Goal: Communication & Community: Participate in discussion

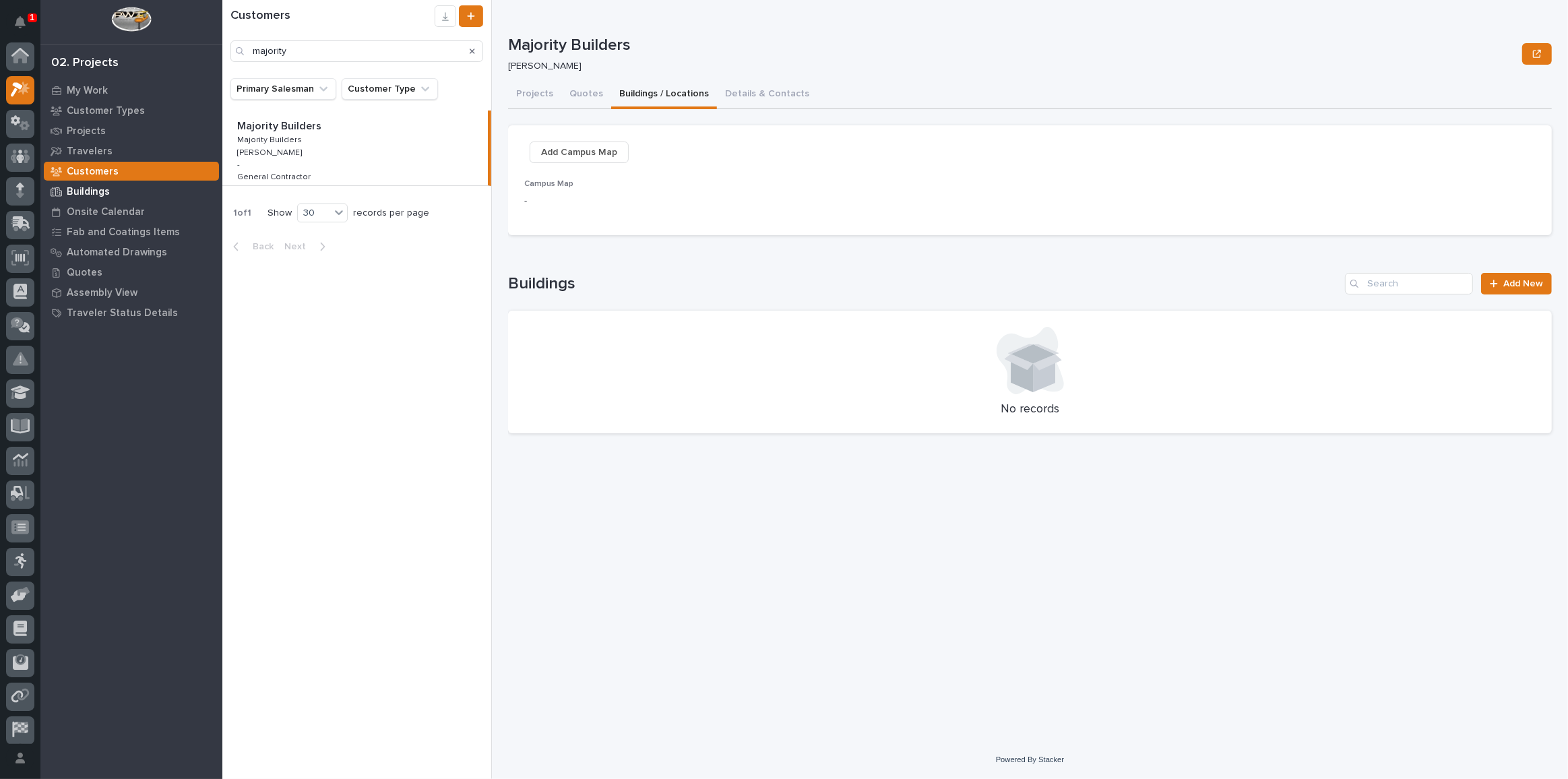
scroll to position [33, 0]
click at [91, 92] on p "My Work" at bounding box center [87, 90] width 41 height 12
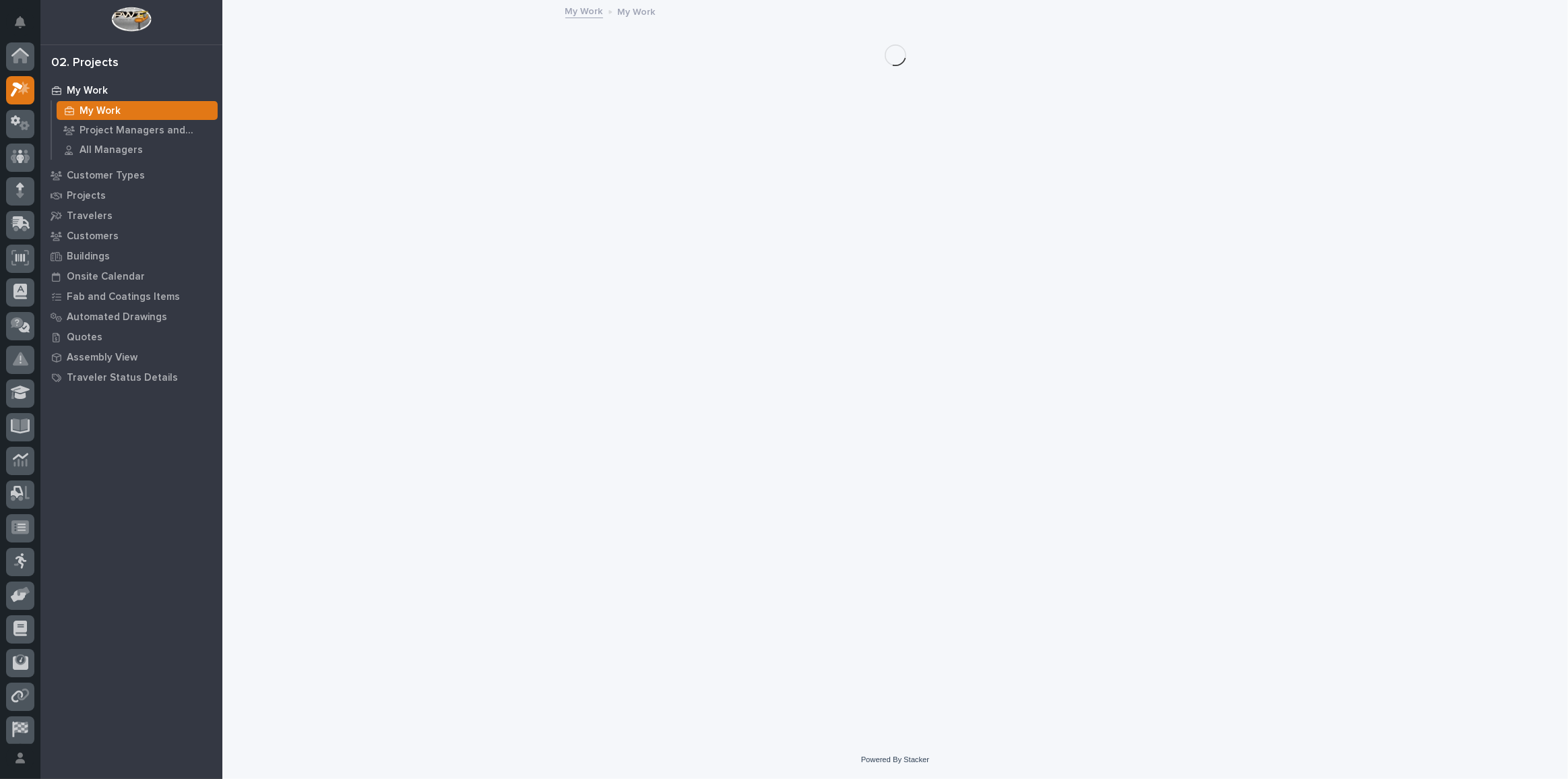
scroll to position [33, 0]
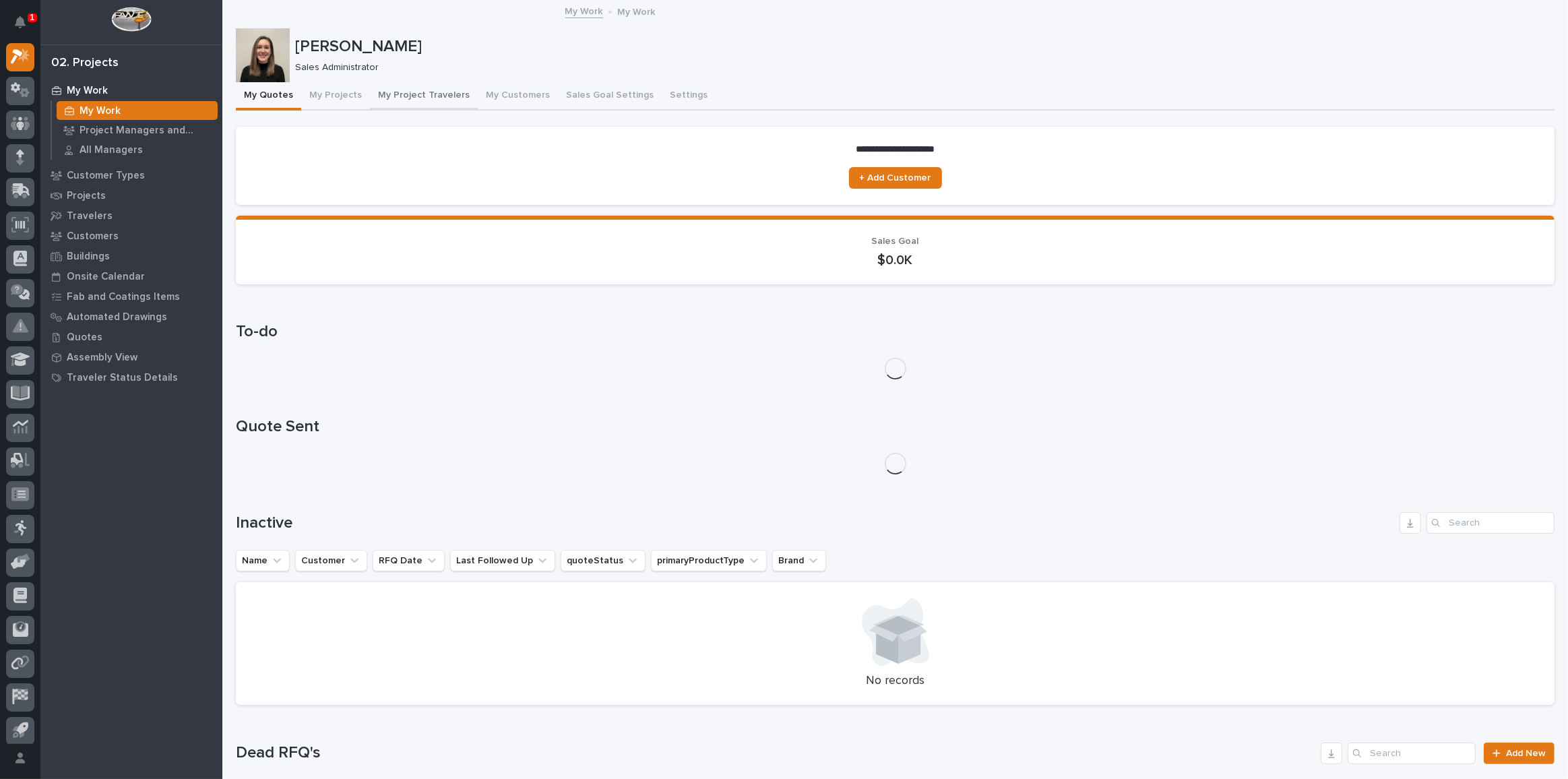
click at [418, 100] on button "My Project Travelers" at bounding box center [424, 97] width 108 height 29
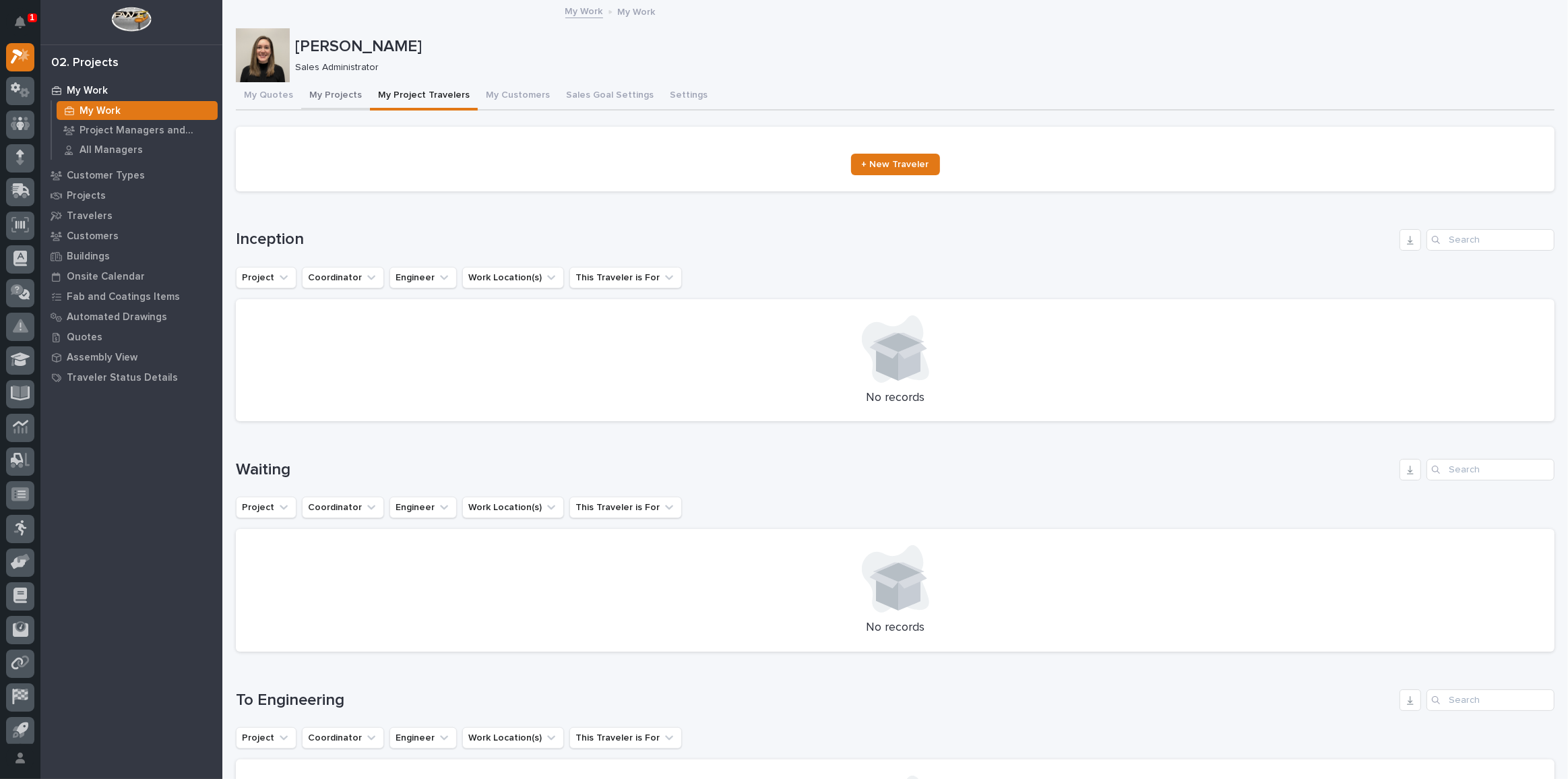
click at [336, 90] on button "My Projects" at bounding box center [336, 97] width 69 height 29
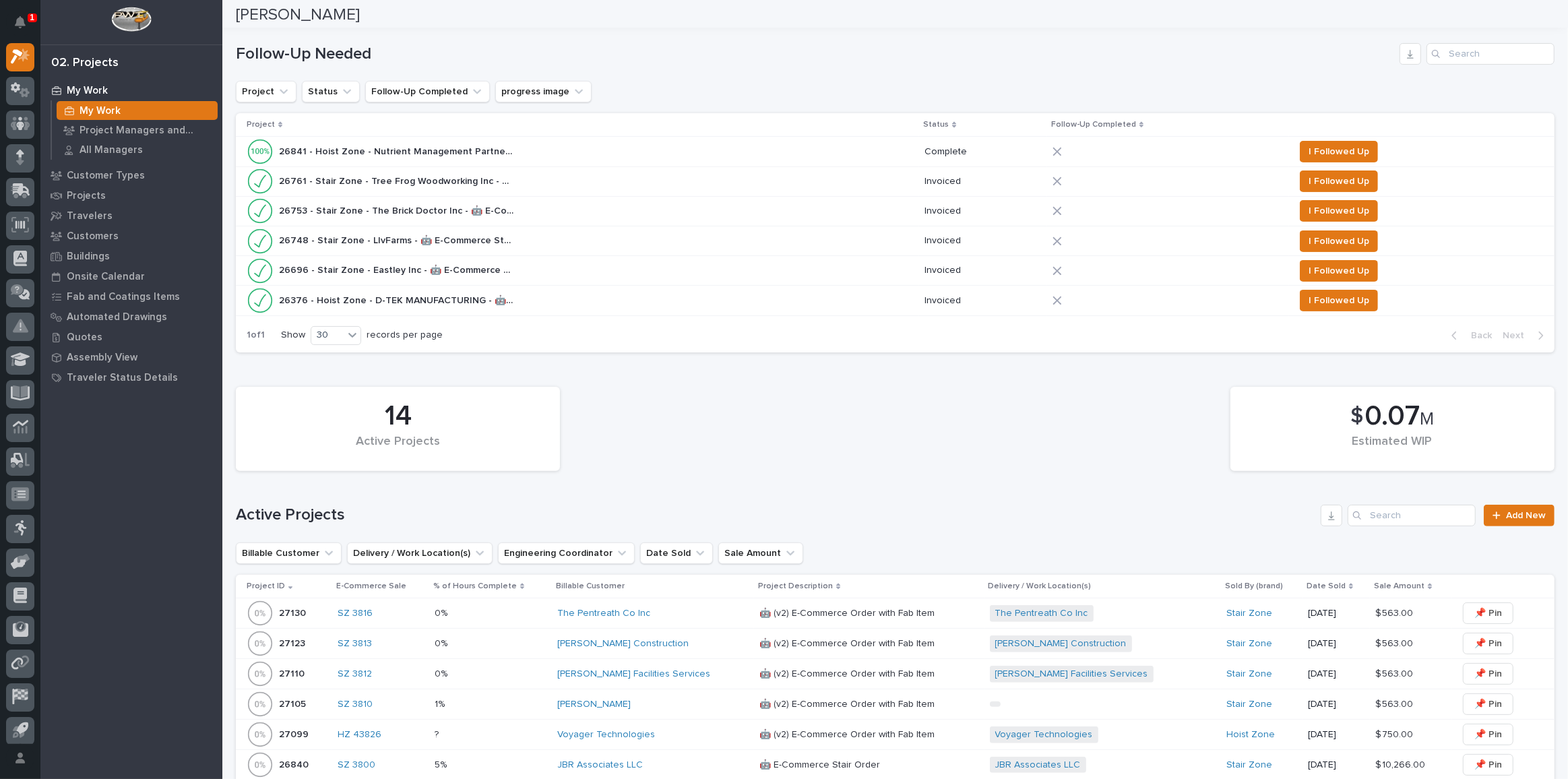
scroll to position [1267, 0]
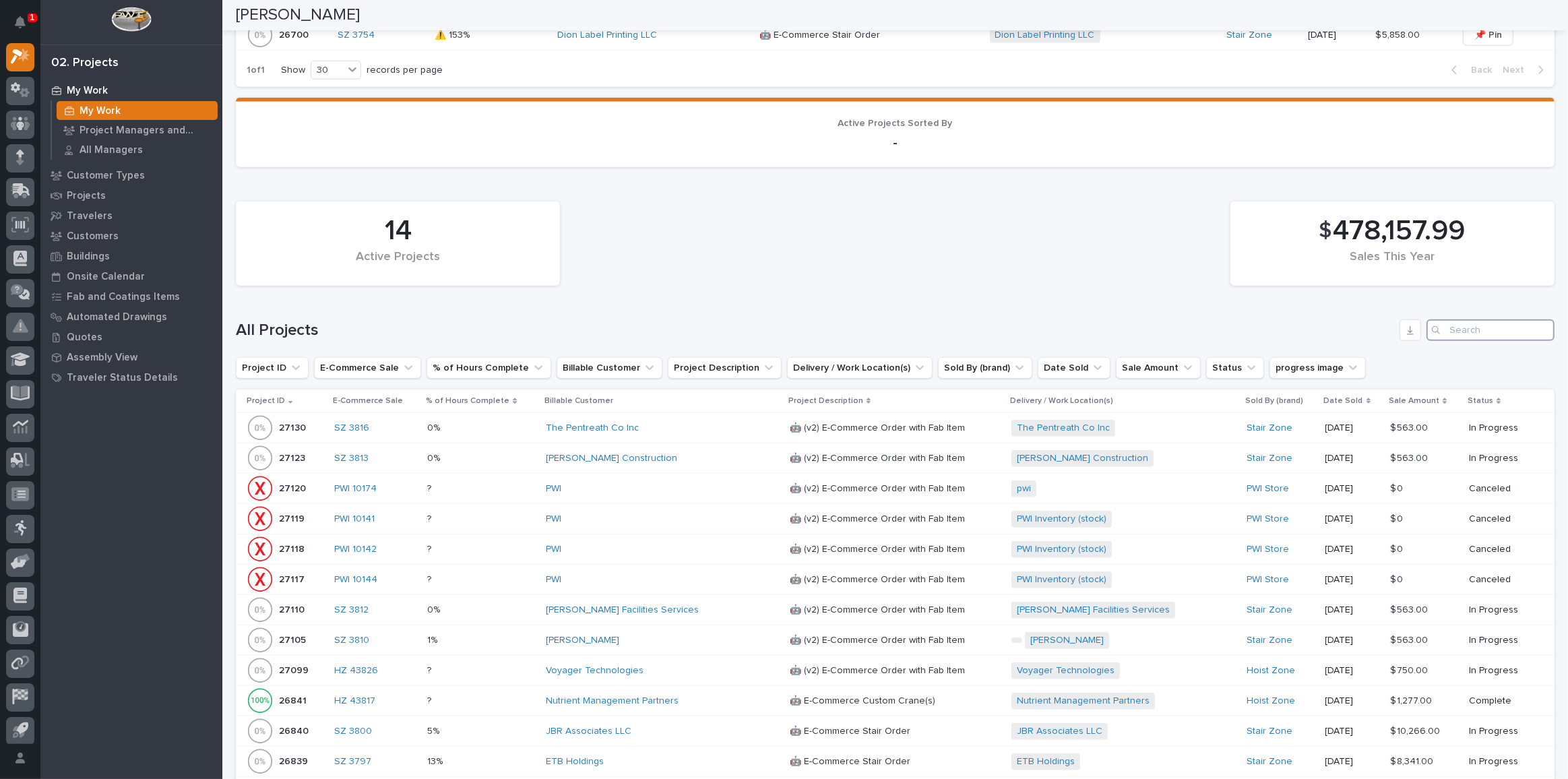
click at [1462, 319] on input "Search" at bounding box center [1490, 329] width 128 height 21
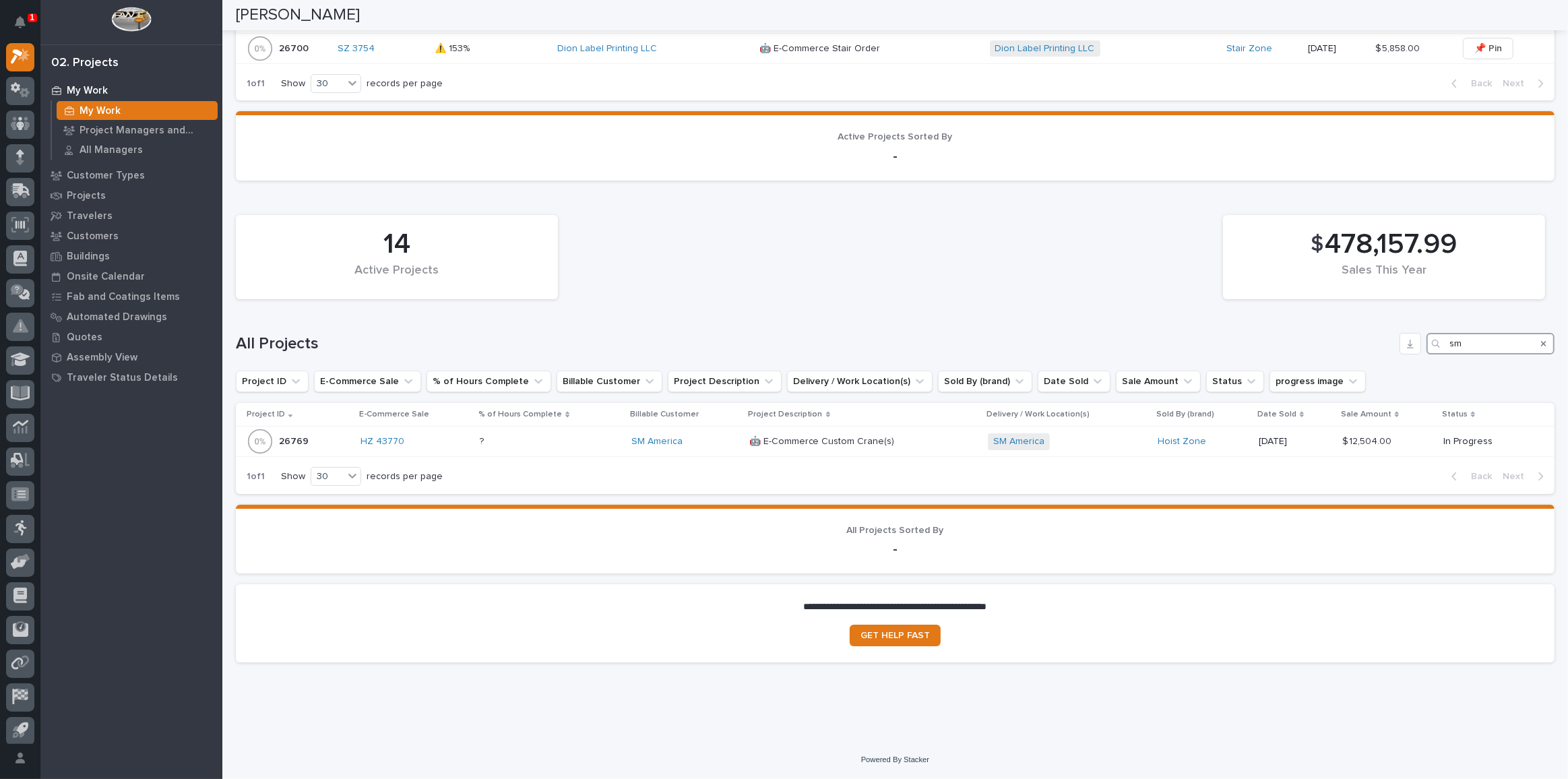
scroll to position [1245, 0]
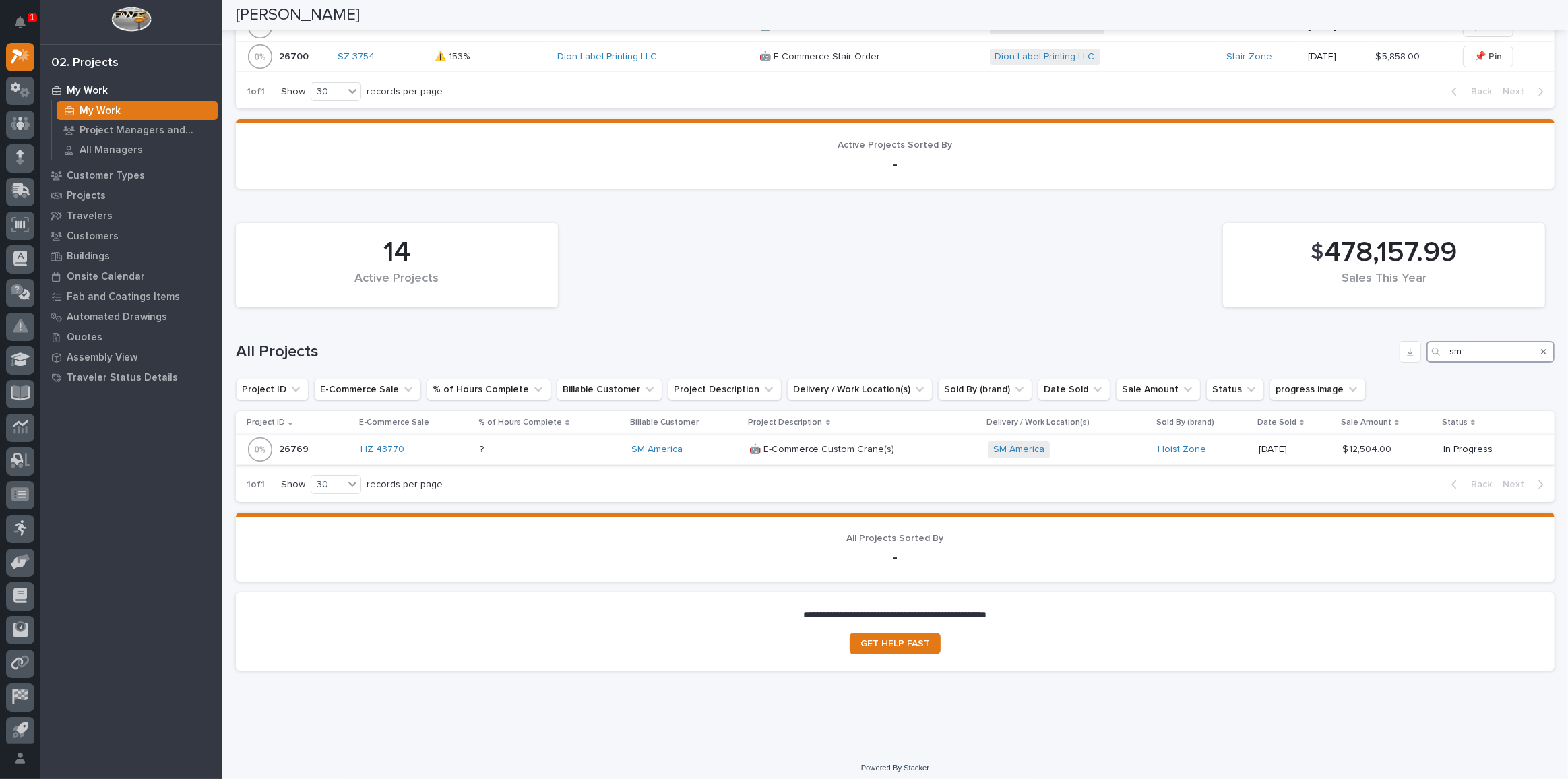
type input "sm"
click at [582, 439] on div "? ?" at bounding box center [550, 450] width 140 height 22
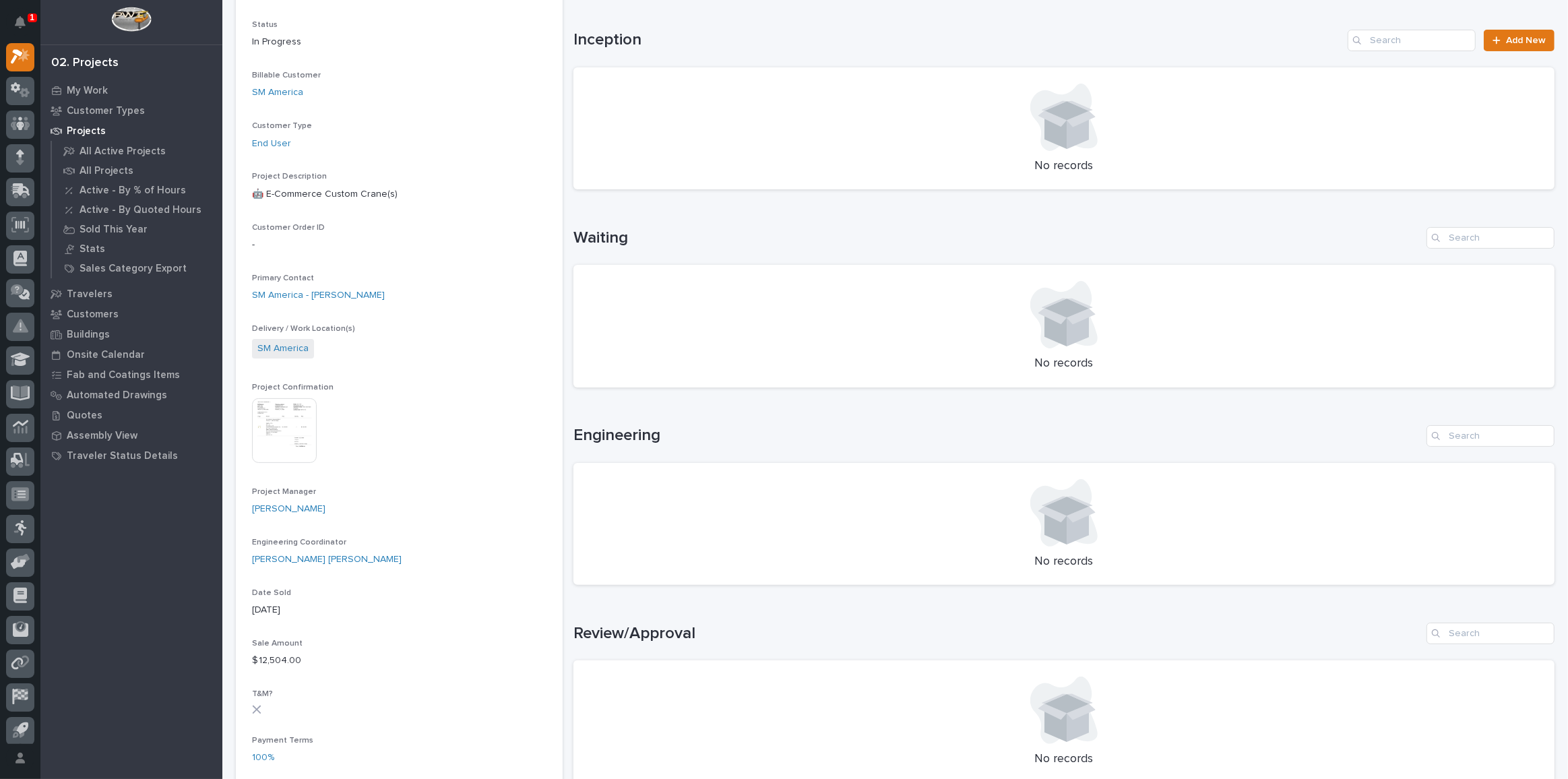
scroll to position [367, 0]
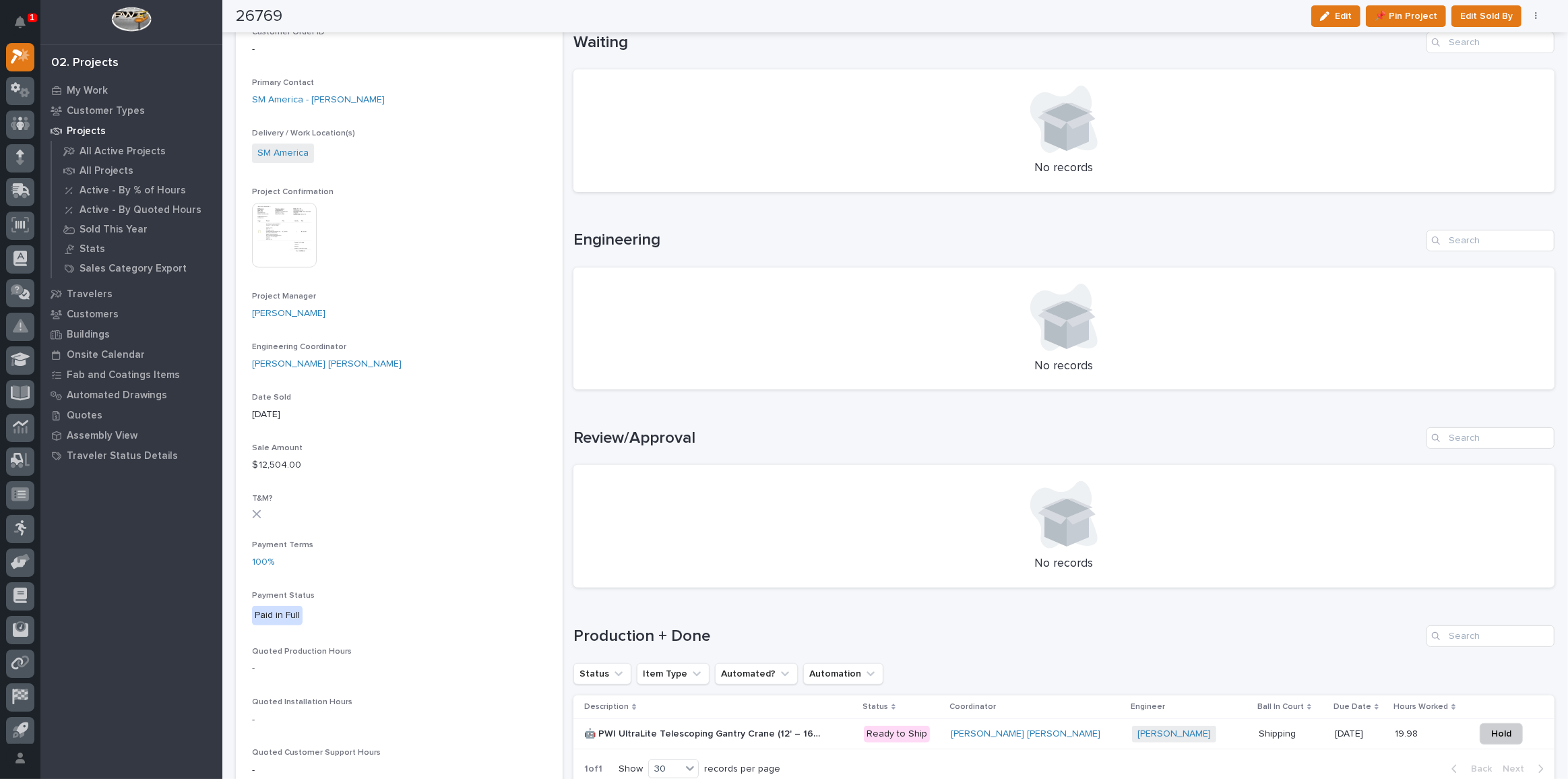
click at [842, 727] on div "🤖 PWI UltraLite Telescoping Gantry Crane (12' – 16' HUB Range) 🤖 PWI UltraLite …" at bounding box center [718, 734] width 269 height 22
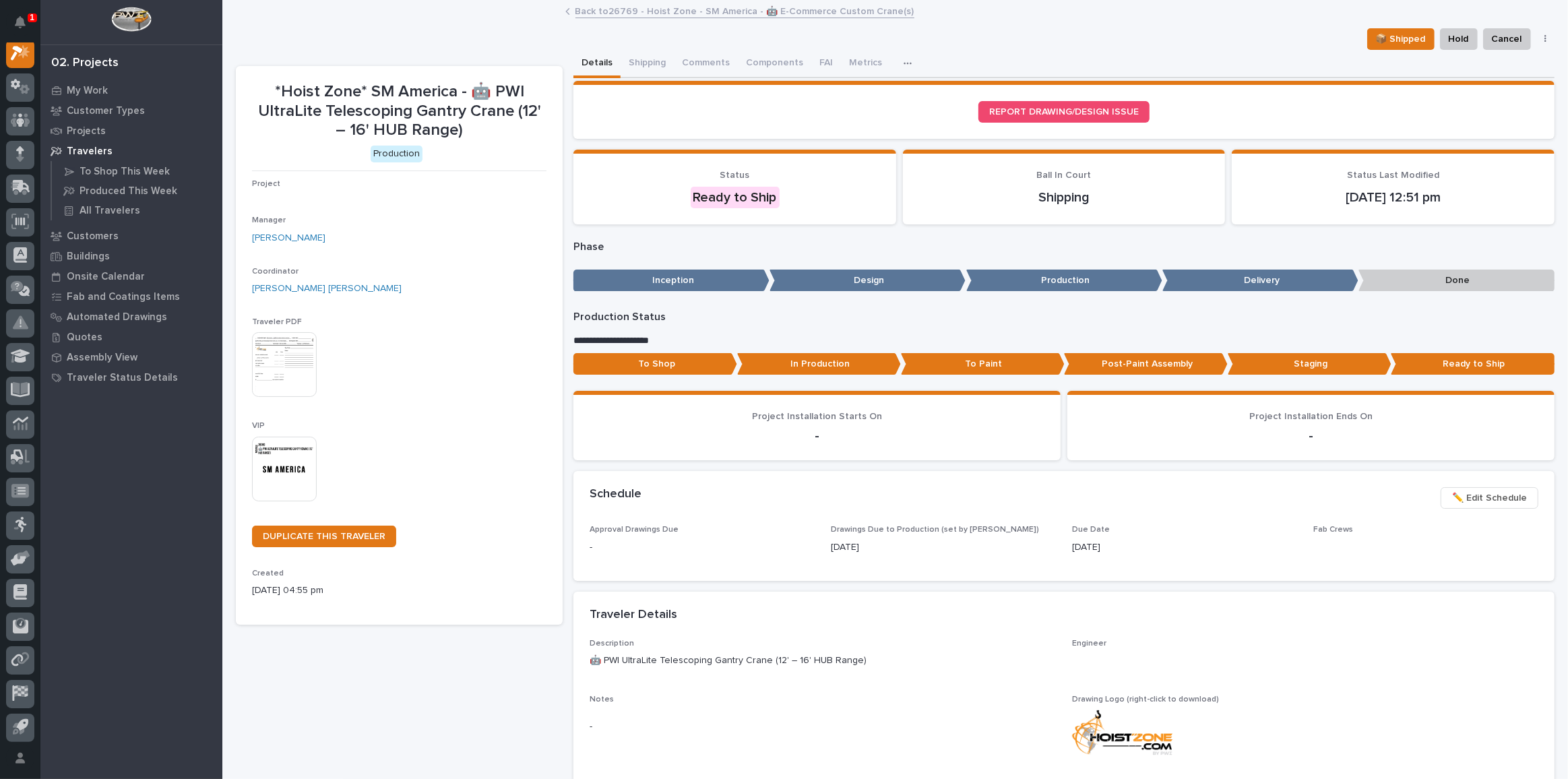
scroll to position [33, 0]
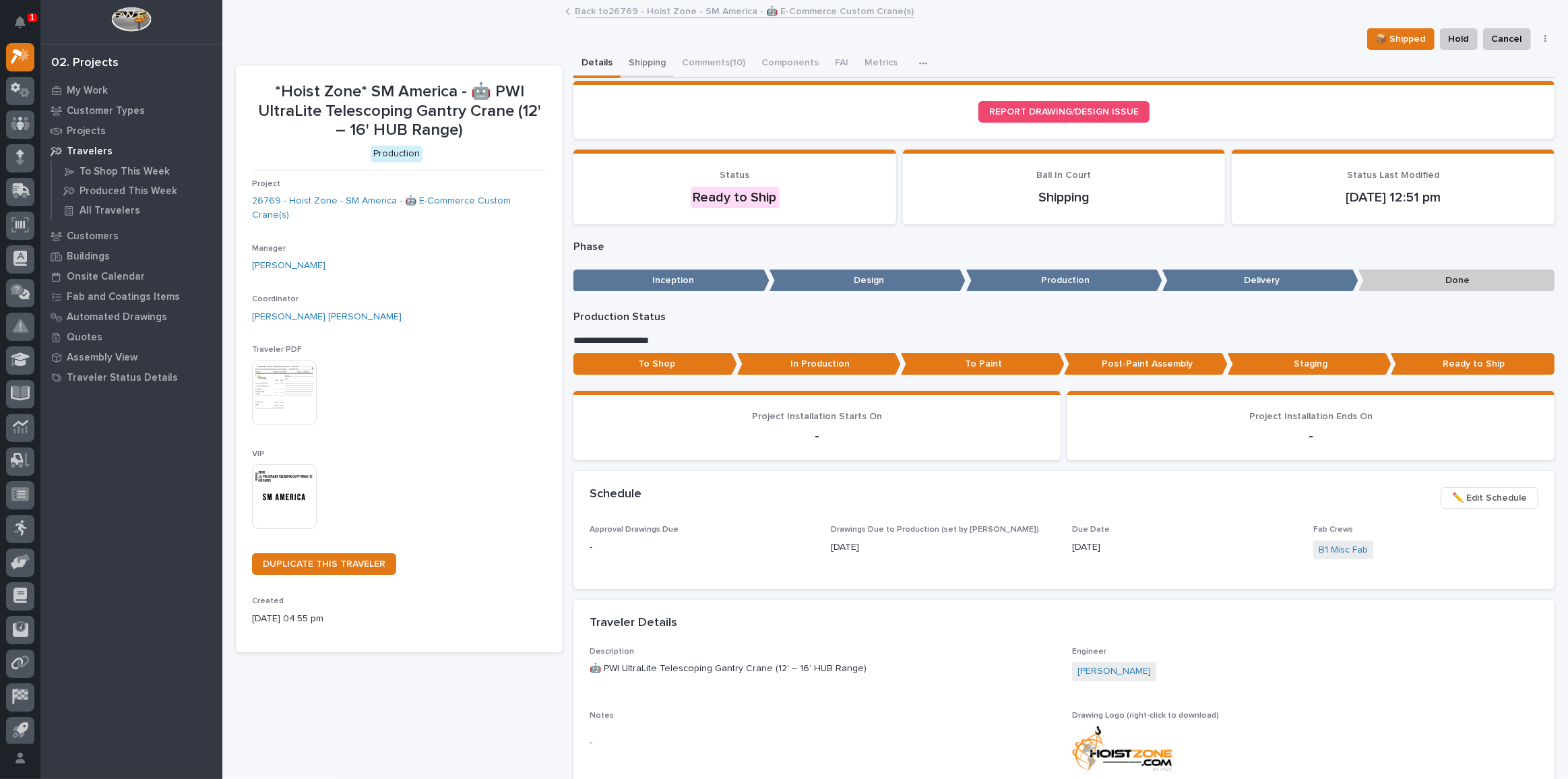
click at [645, 57] on button "Shipping" at bounding box center [647, 64] width 53 height 29
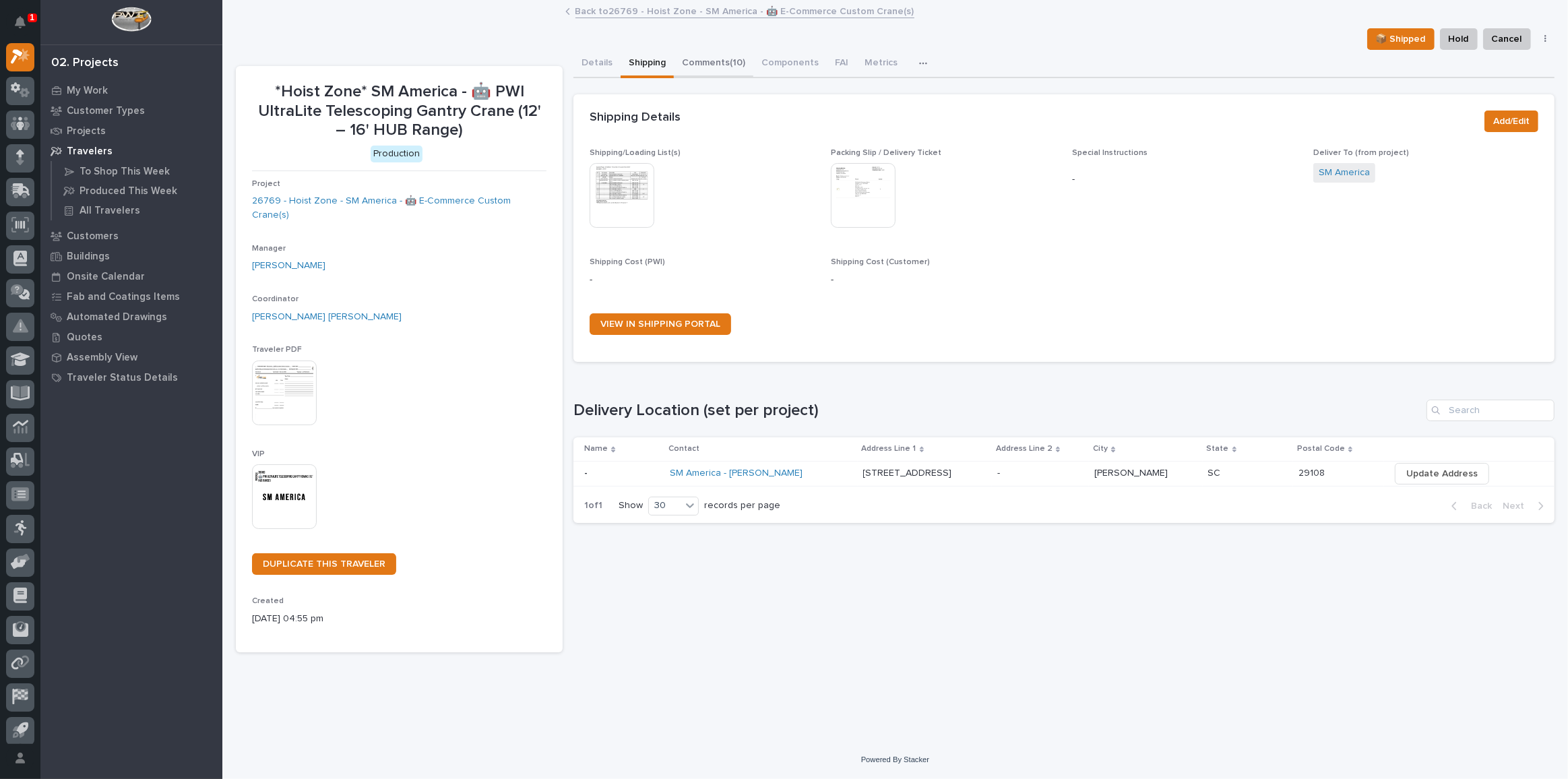
drag, startPoint x: 722, startPoint y: 65, endPoint x: 732, endPoint y: 75, distance: 14.1
click at [722, 65] on button "Comments (10)" at bounding box center [713, 64] width 79 height 29
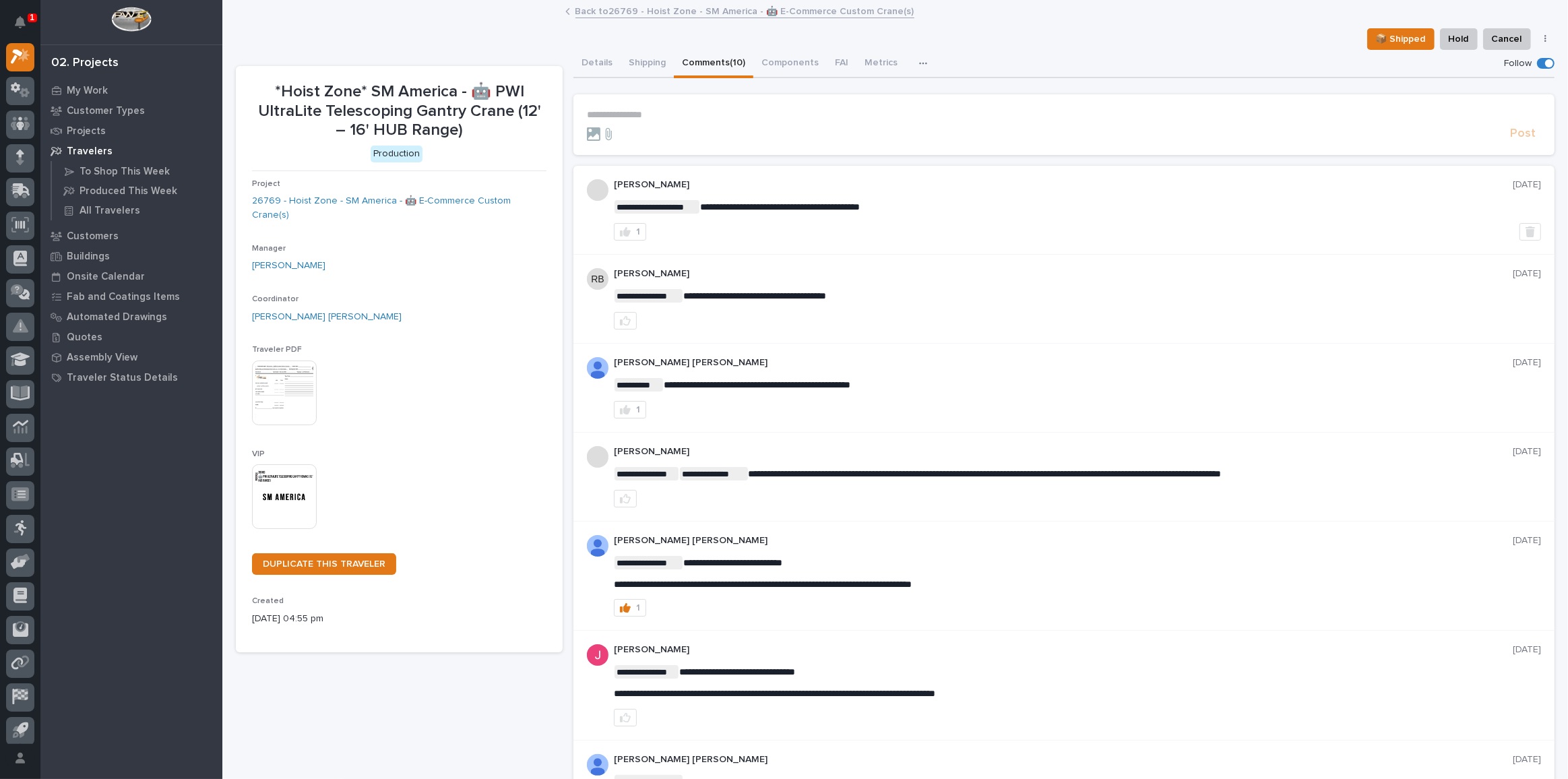
click at [690, 111] on p "**********" at bounding box center [1064, 115] width 954 height 11
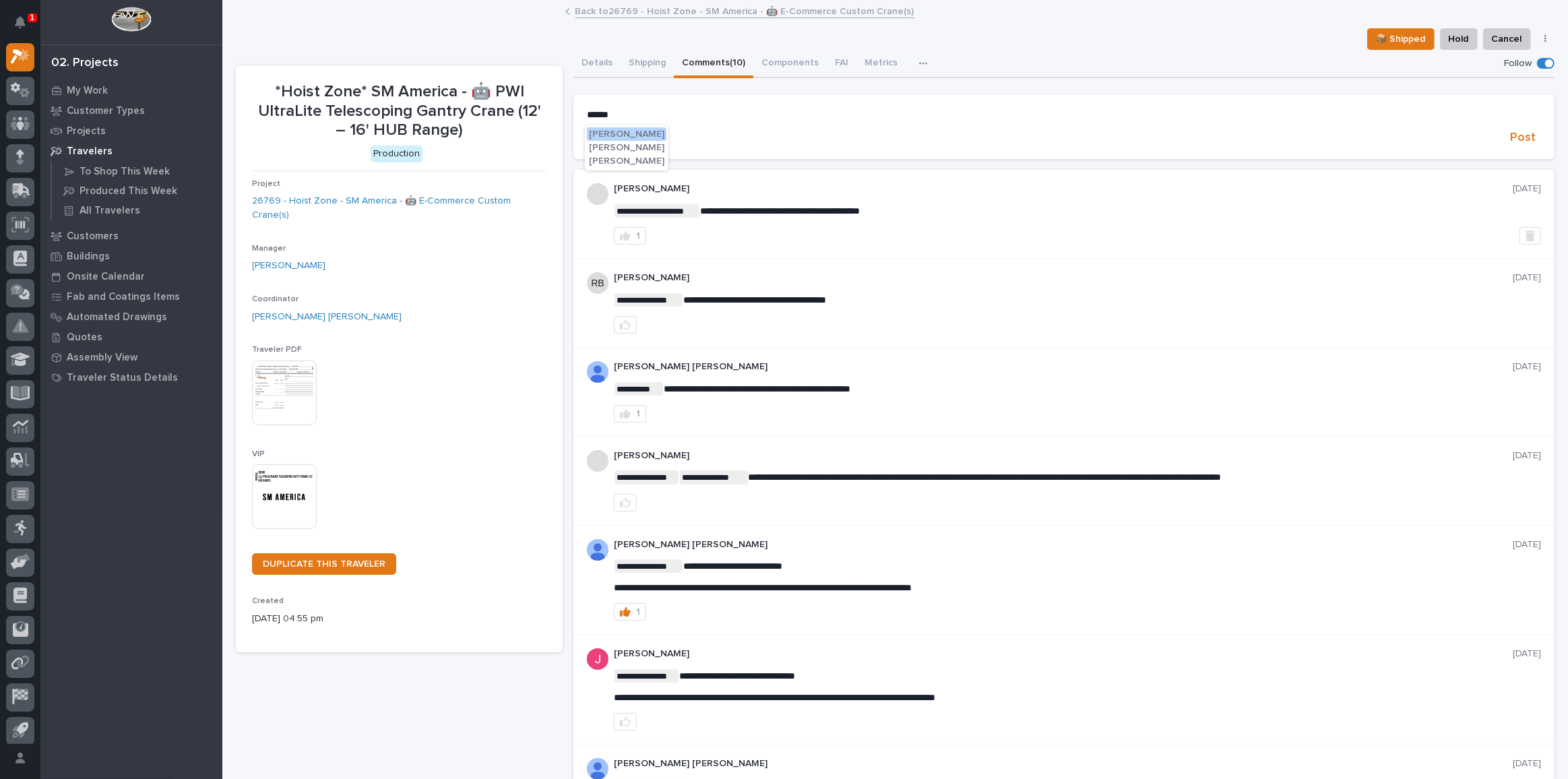
click at [626, 161] on span "[PERSON_NAME]" at bounding box center [626, 161] width 75 height 10
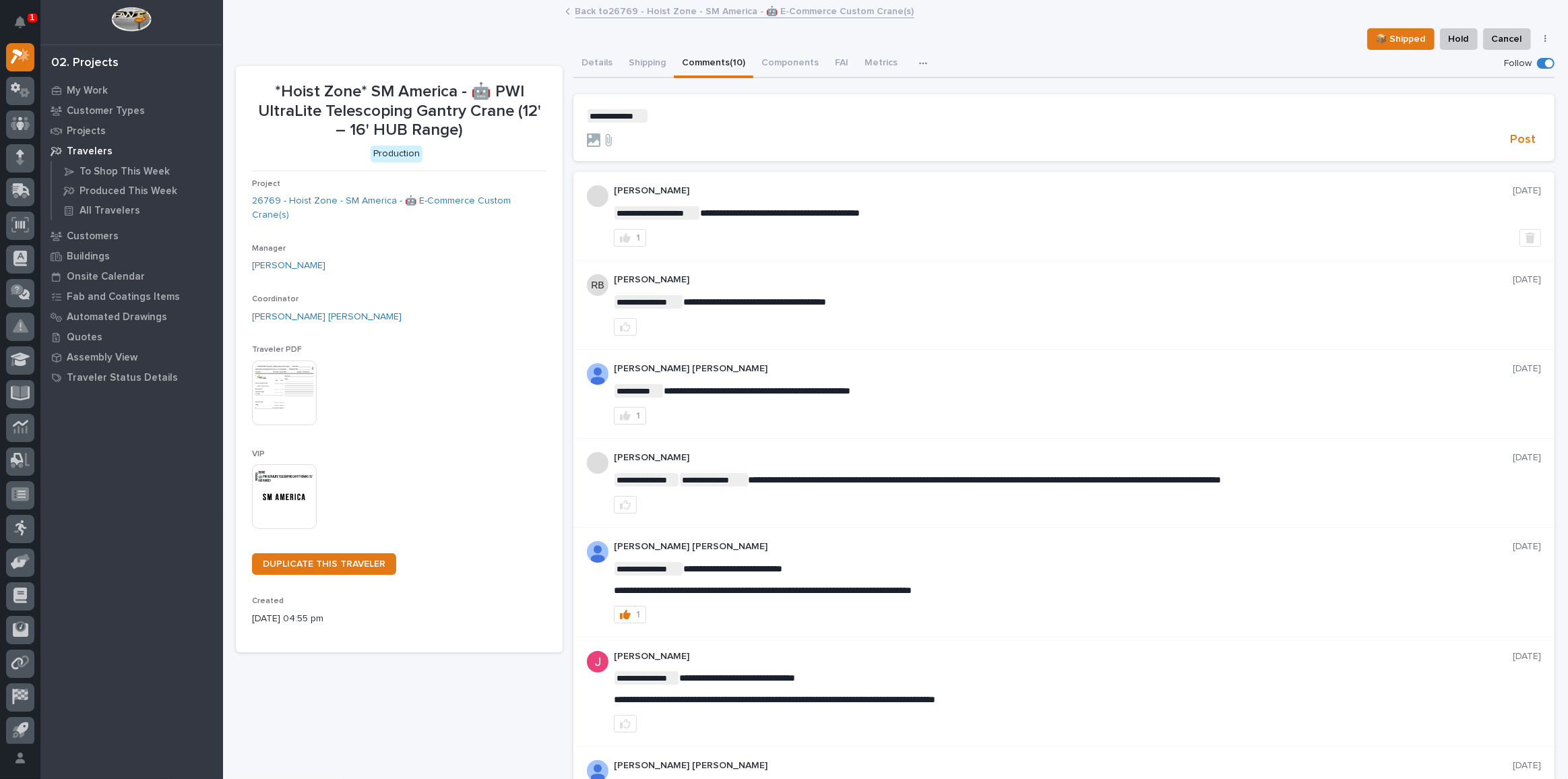
click at [663, 121] on p "**********" at bounding box center [1064, 116] width 954 height 13
click at [647, 60] on button "Shipping" at bounding box center [647, 64] width 53 height 29
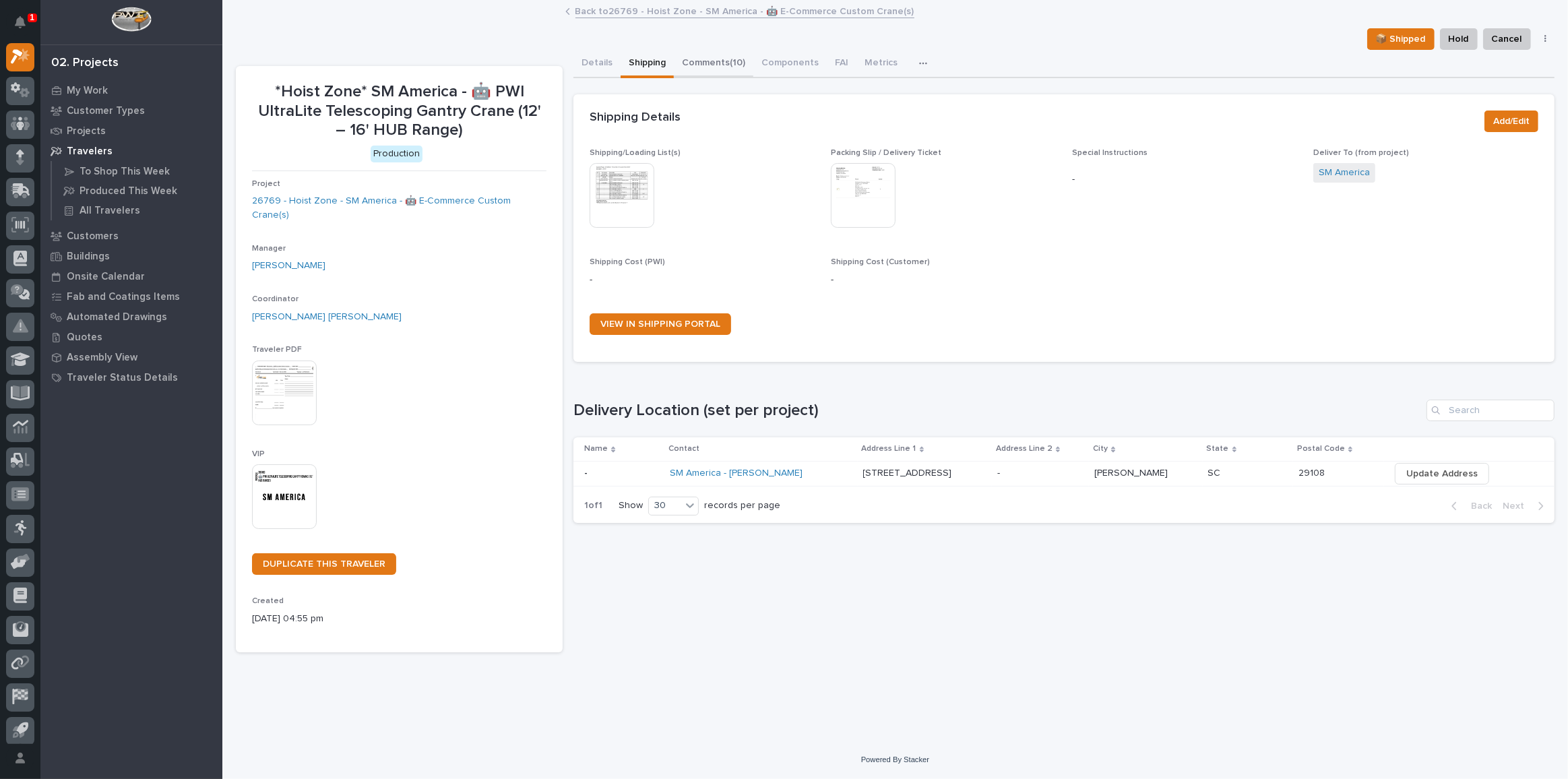
click at [727, 62] on button "Comments (10)" at bounding box center [713, 64] width 79 height 29
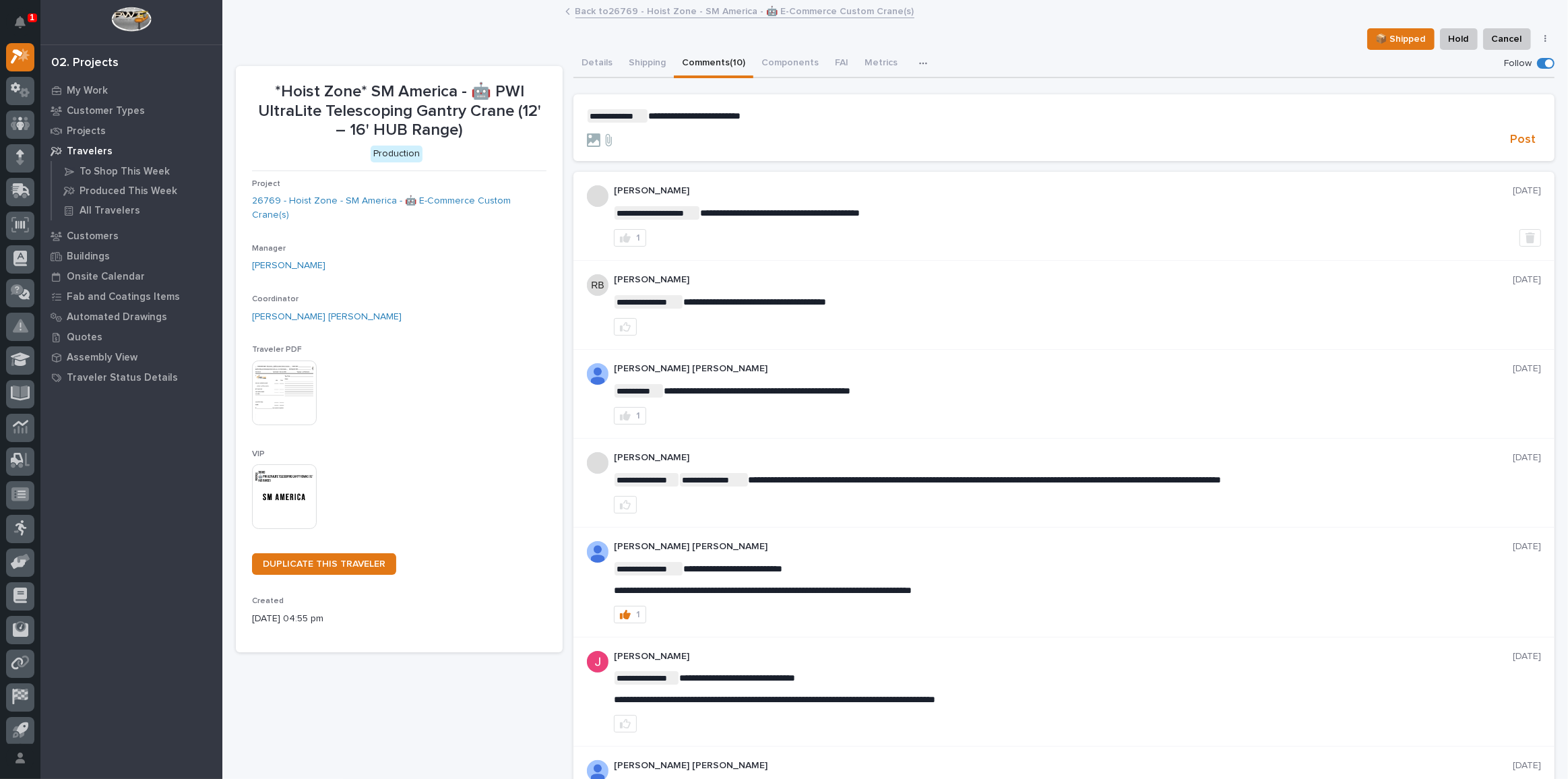
click at [763, 114] on p "**********" at bounding box center [1064, 116] width 954 height 13
click at [590, 59] on button "Details" at bounding box center [597, 64] width 47 height 29
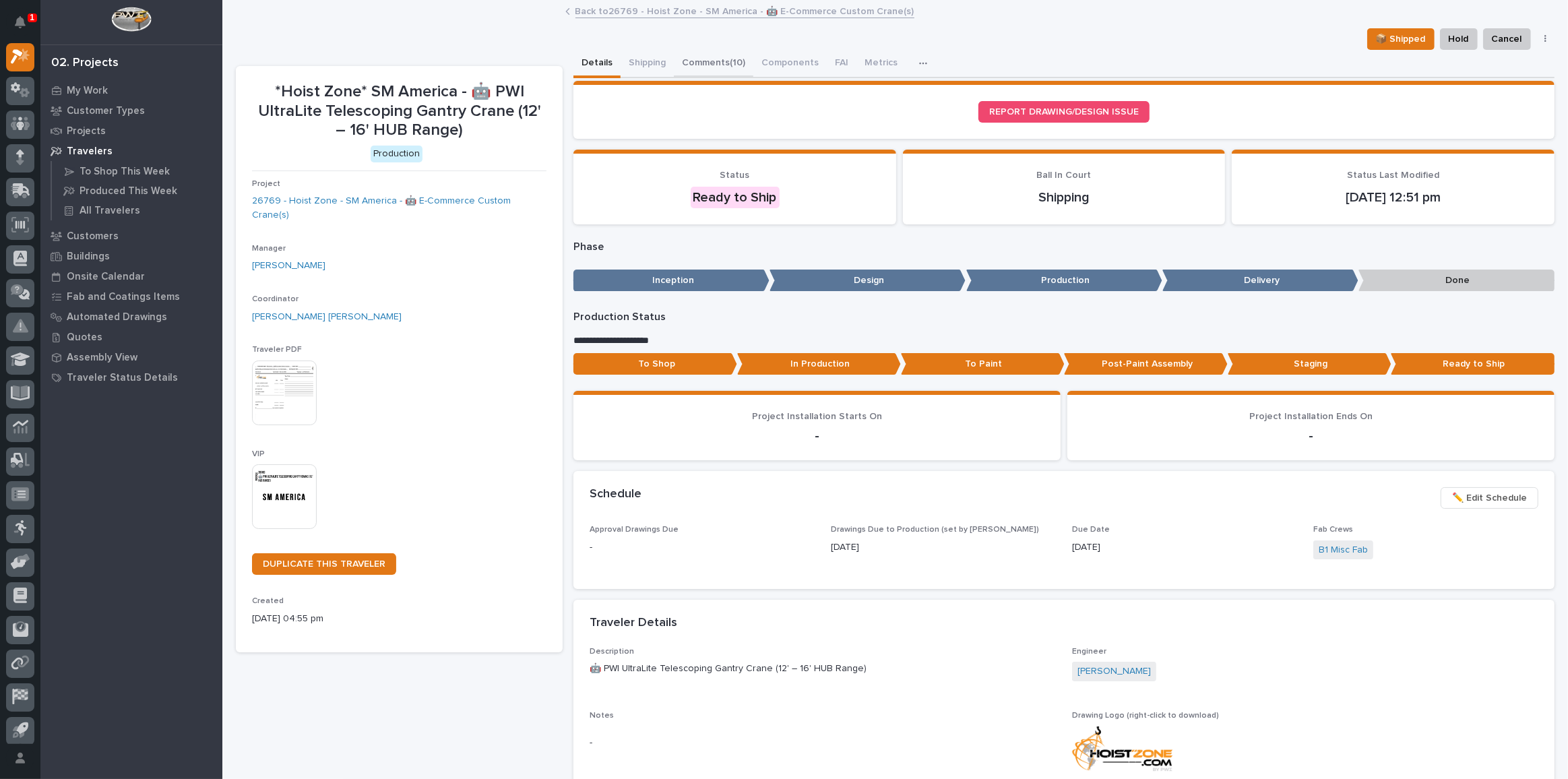
click at [718, 61] on button "Comments (10)" at bounding box center [713, 64] width 79 height 29
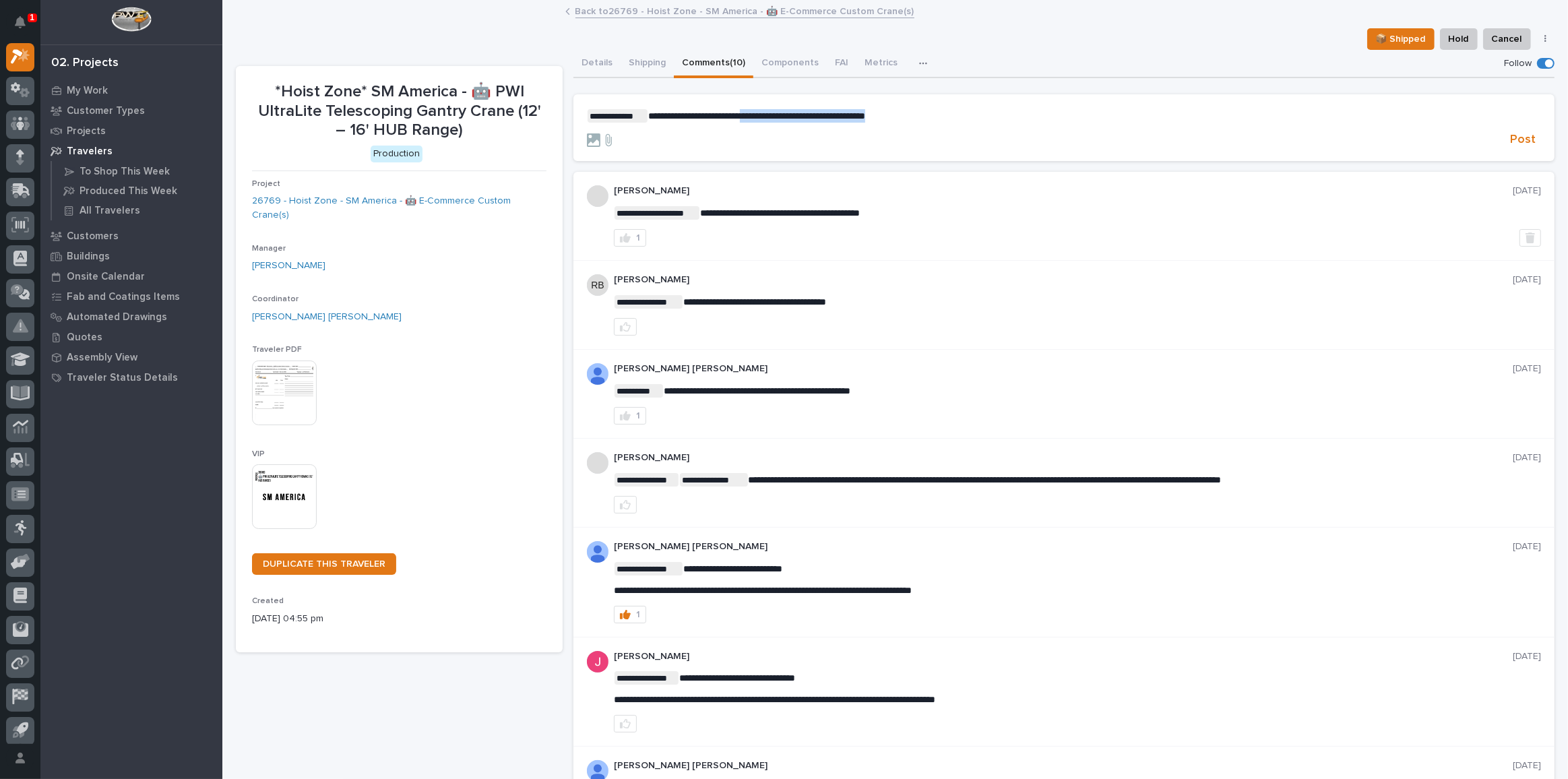
drag, startPoint x: 920, startPoint y: 119, endPoint x: 753, endPoint y: 127, distance: 167.2
click at [753, 127] on form "**********" at bounding box center [1064, 129] width 954 height 39
click at [659, 77] on button "Shipping" at bounding box center [647, 64] width 53 height 29
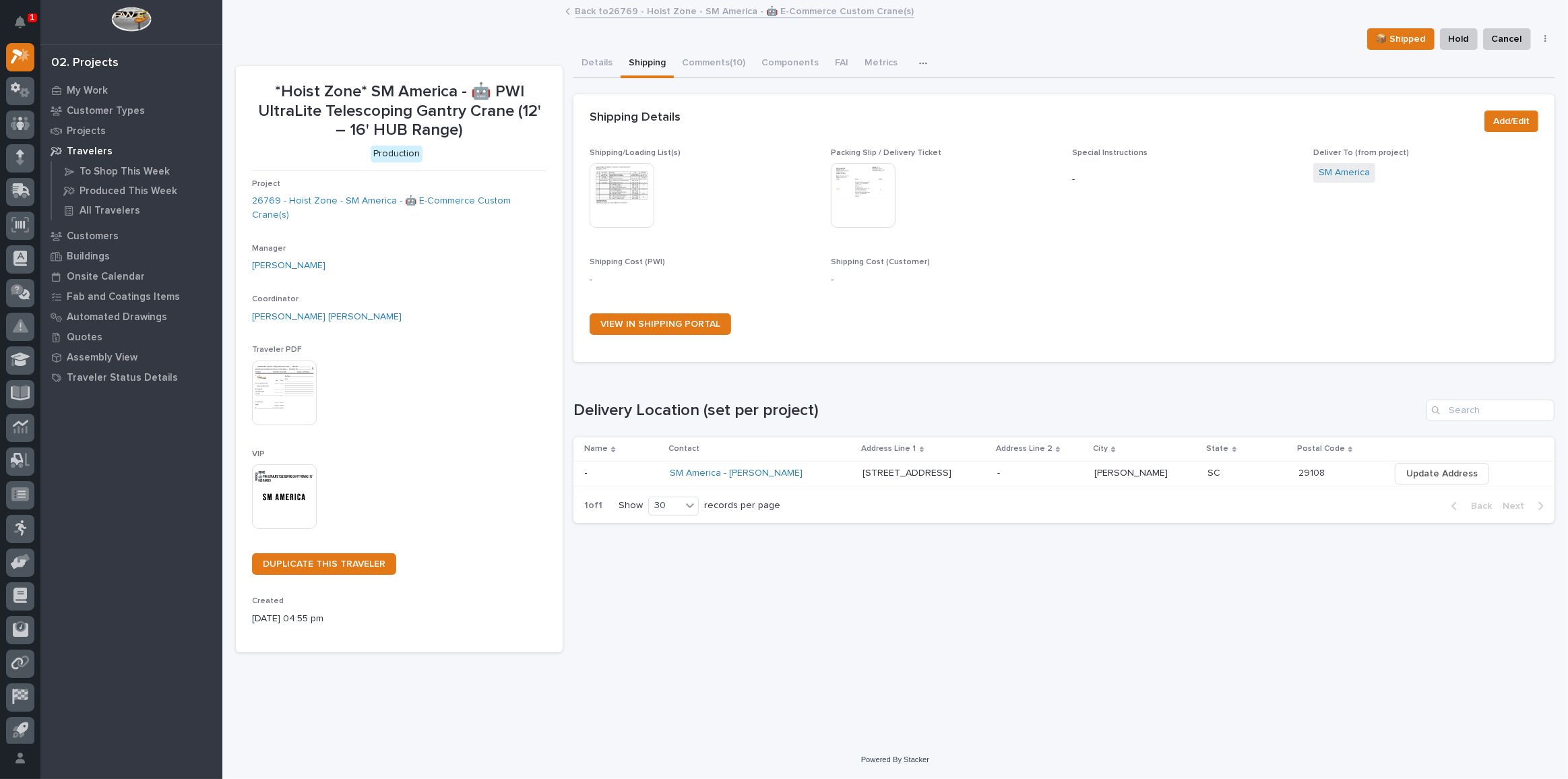
click at [878, 206] on img at bounding box center [863, 195] width 65 height 65
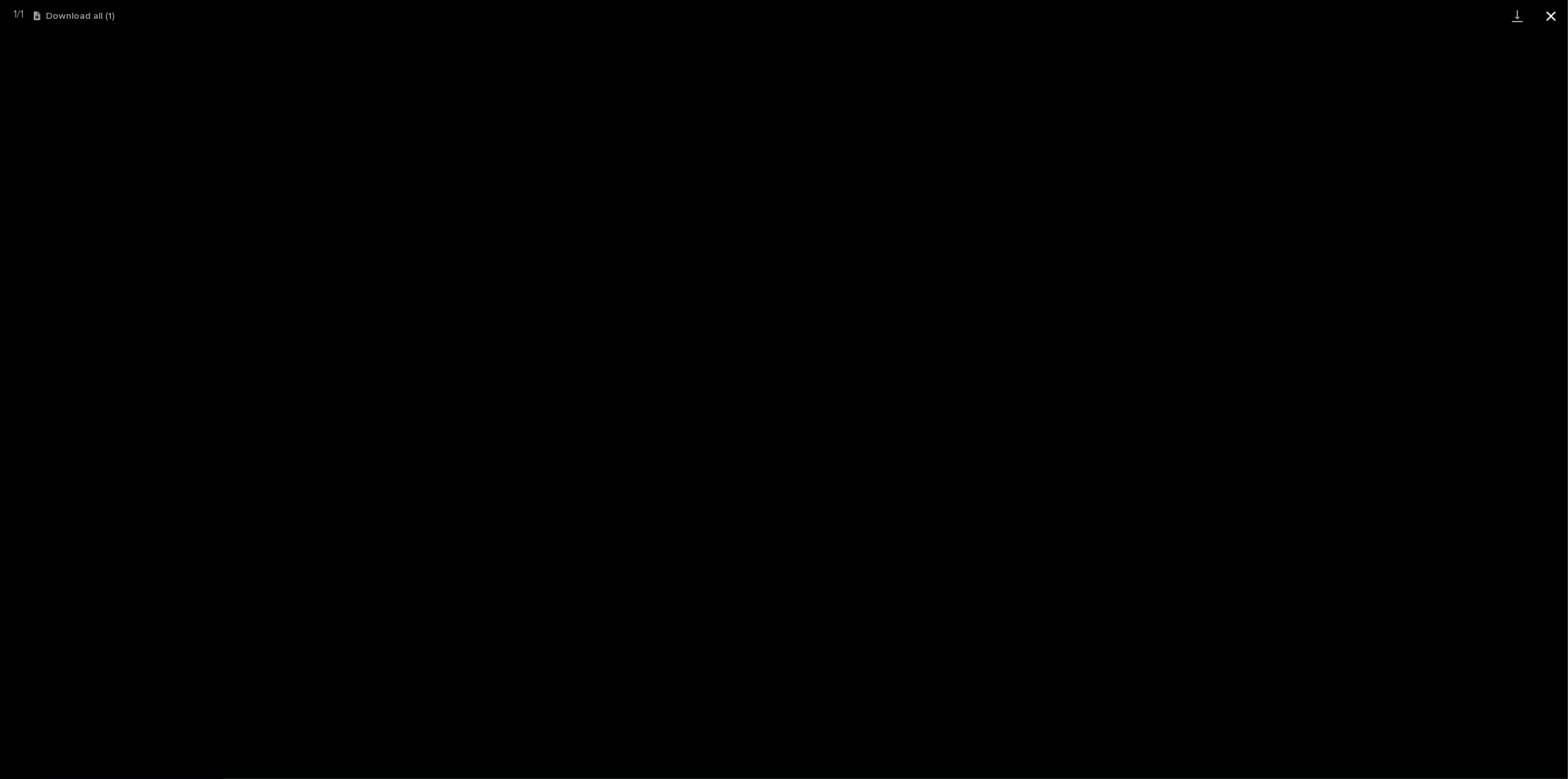
click at [1549, 16] on button "Close gallery" at bounding box center [1551, 16] width 33 height 32
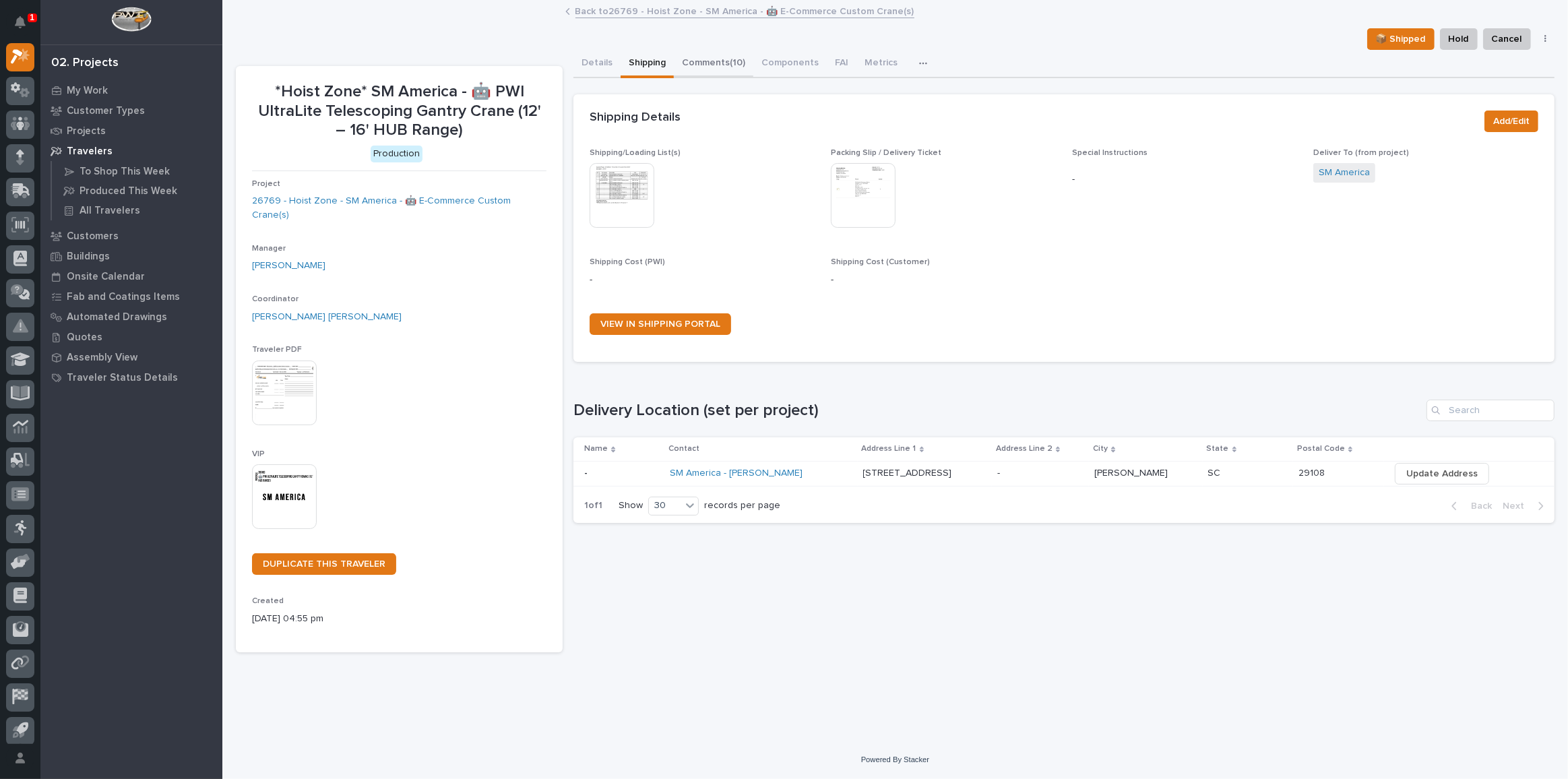
click at [694, 70] on button "Comments (10)" at bounding box center [713, 64] width 79 height 29
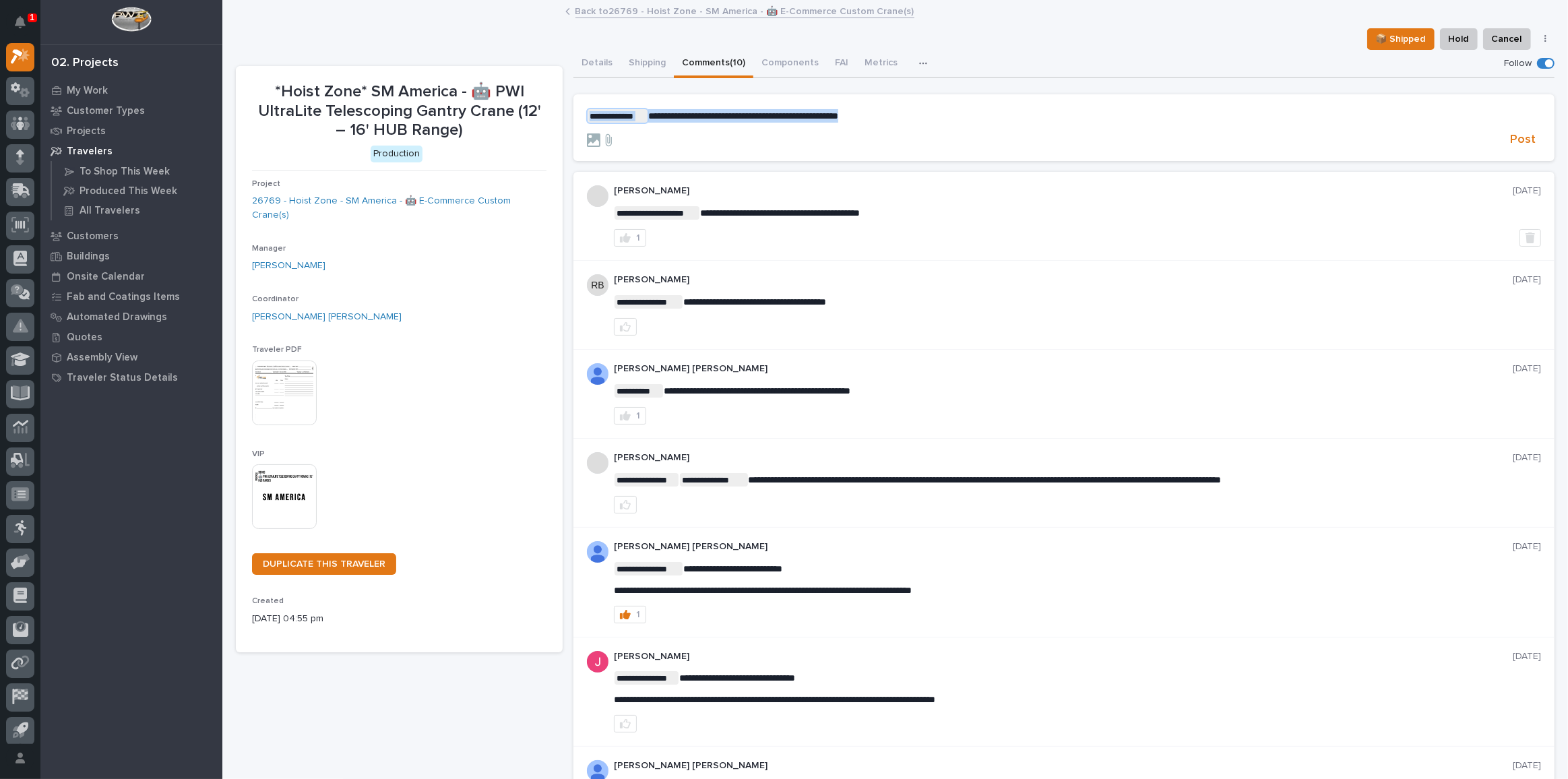
drag, startPoint x: 898, startPoint y: 116, endPoint x: 366, endPoint y: 104, distance: 532.1
click at [367, 104] on div "**********" at bounding box center [895, 602] width 1319 height 1105
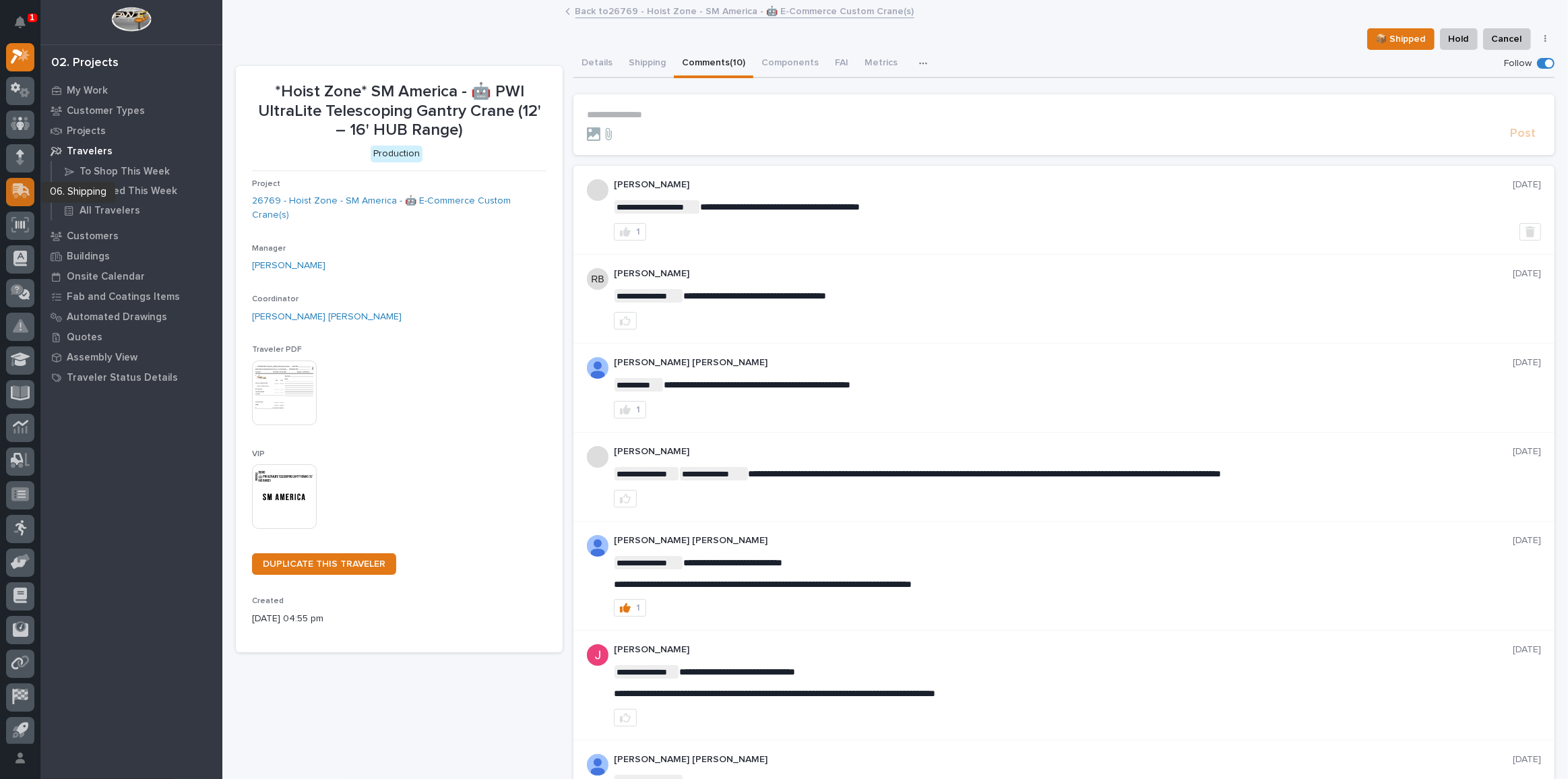
click at [19, 197] on icon at bounding box center [21, 191] width 20 height 16
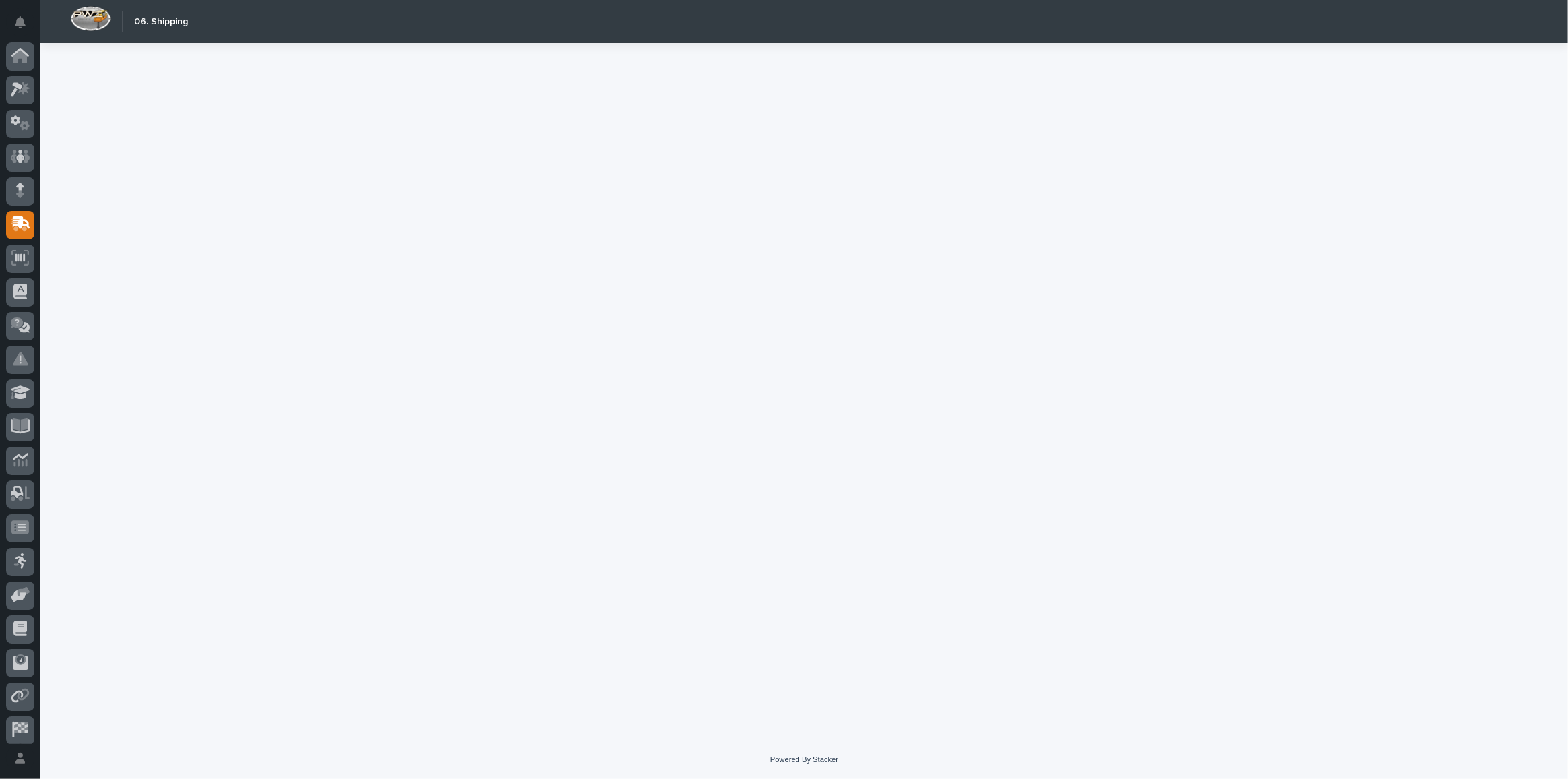
scroll to position [40, 0]
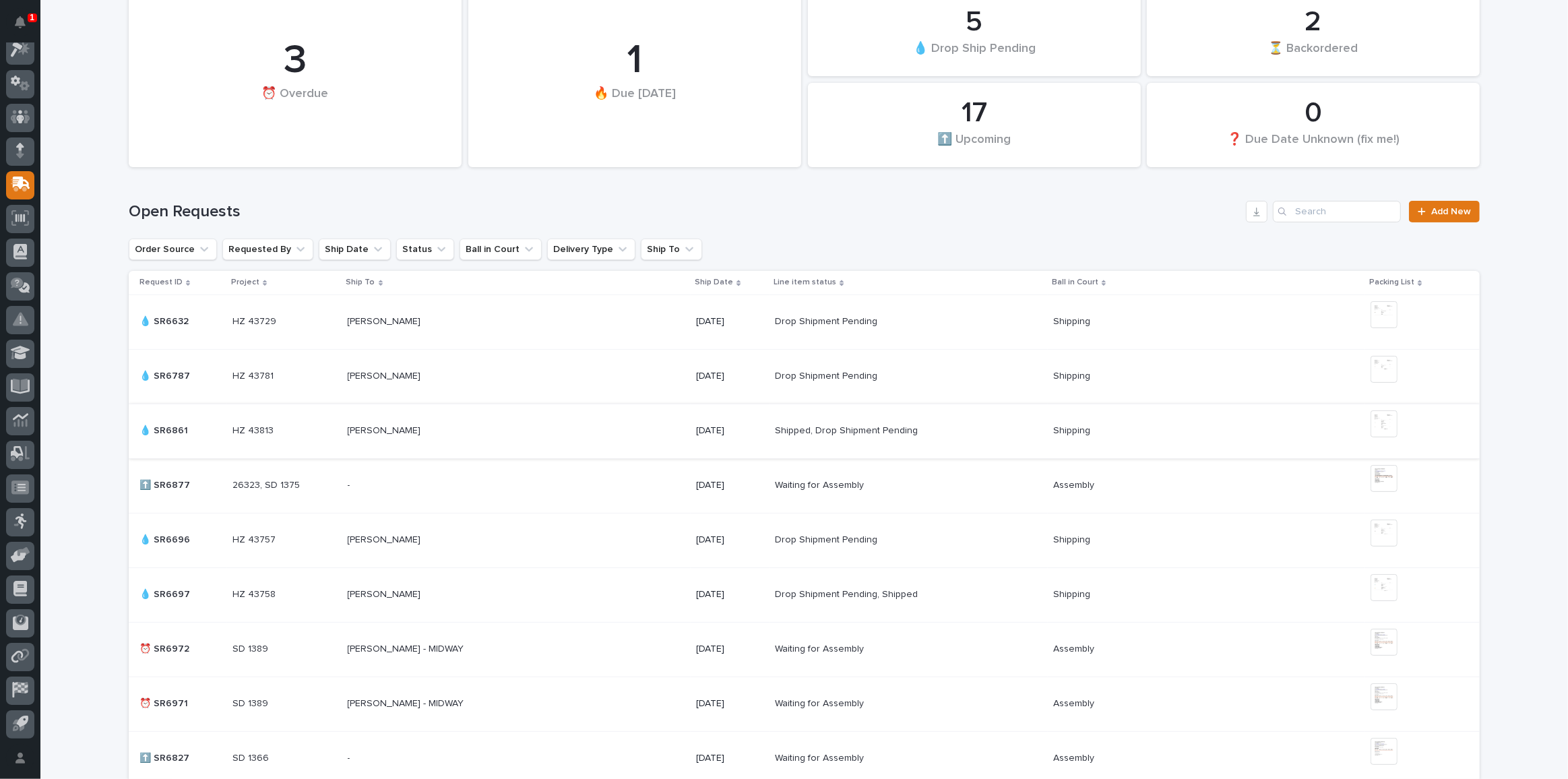
scroll to position [183, 0]
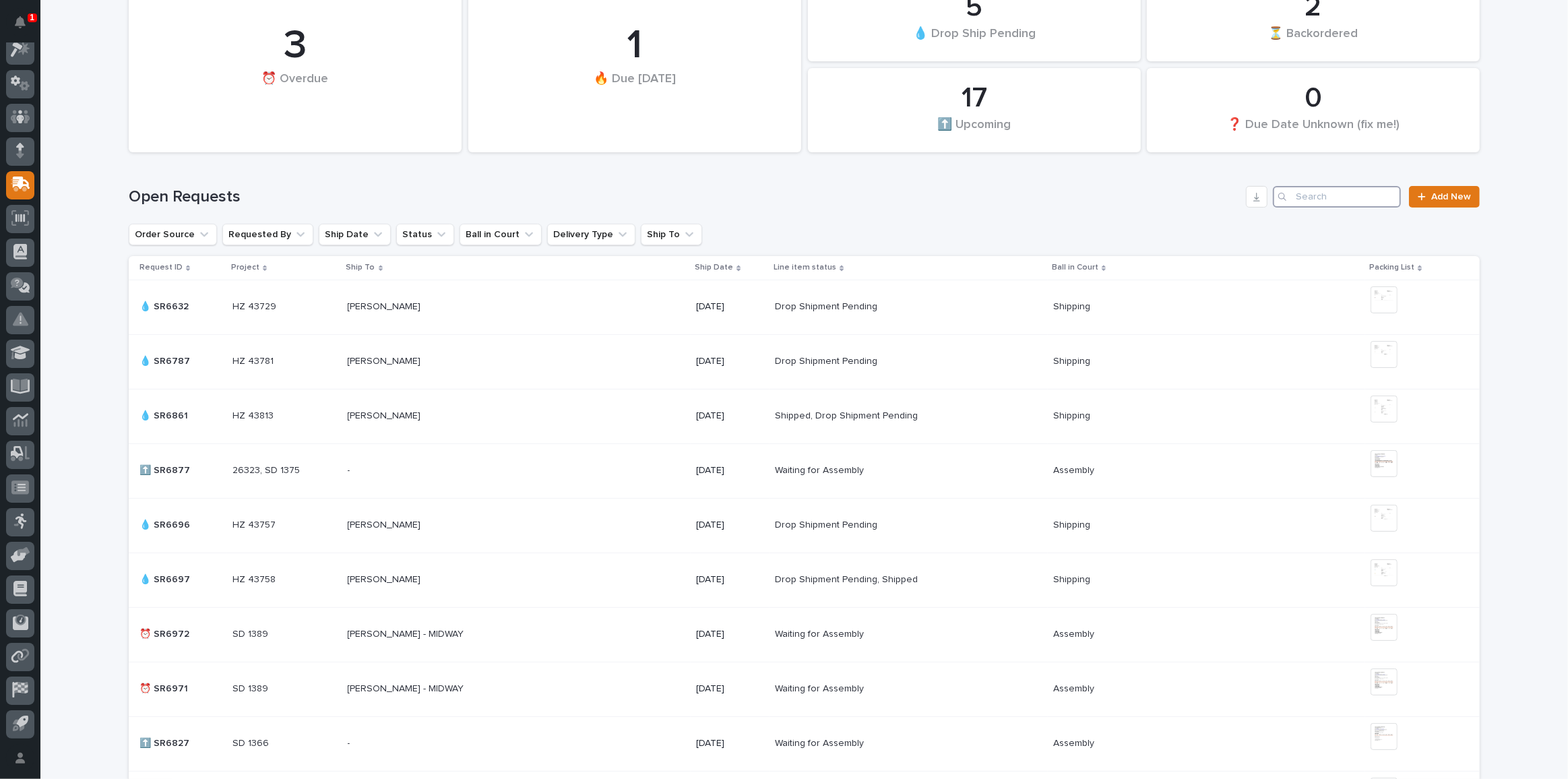
click at [1323, 202] on input "Search" at bounding box center [1336, 196] width 128 height 21
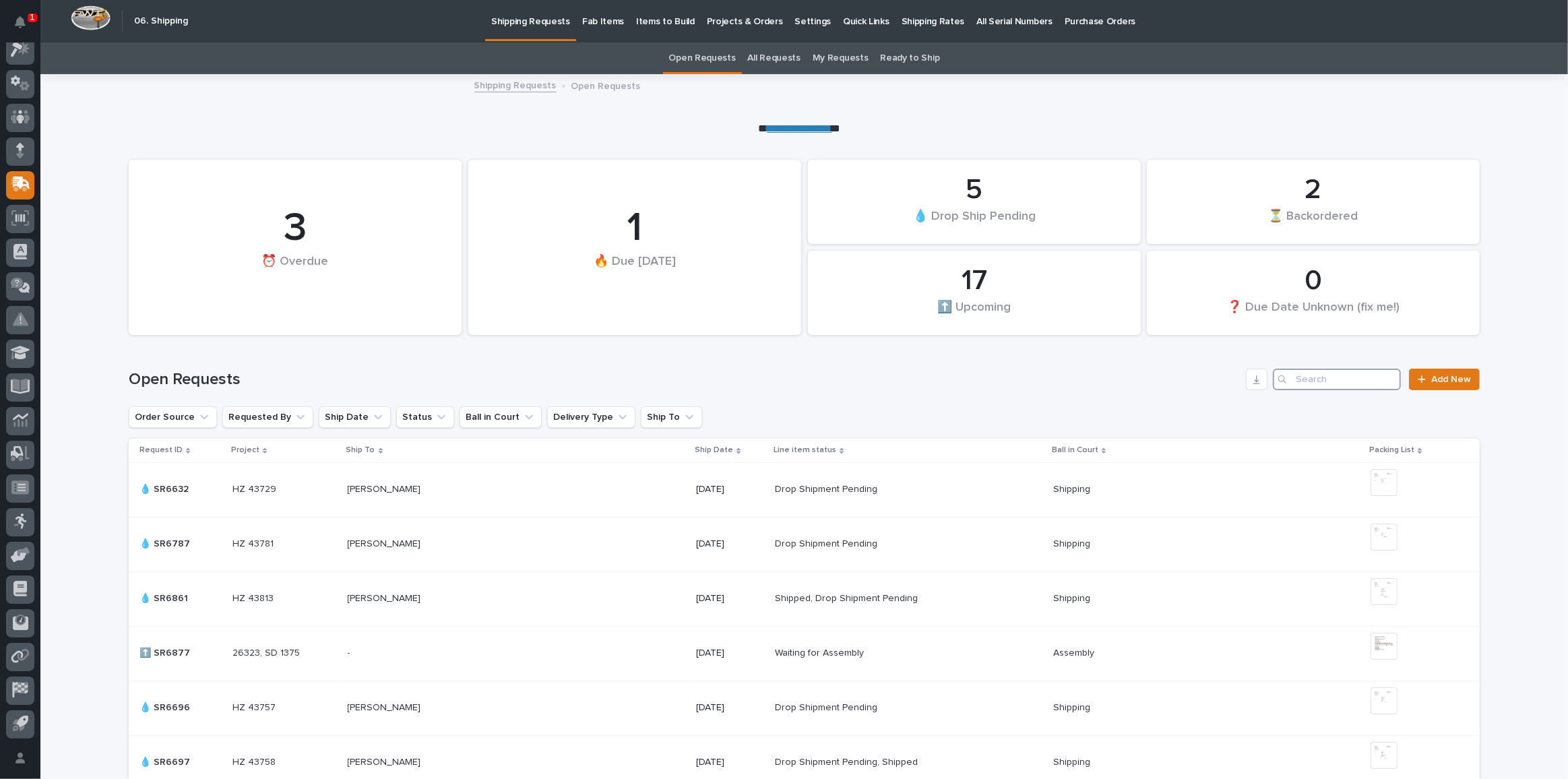
scroll to position [0, 0]
click at [775, 52] on link "All Requests" at bounding box center [774, 59] width 52 height 32
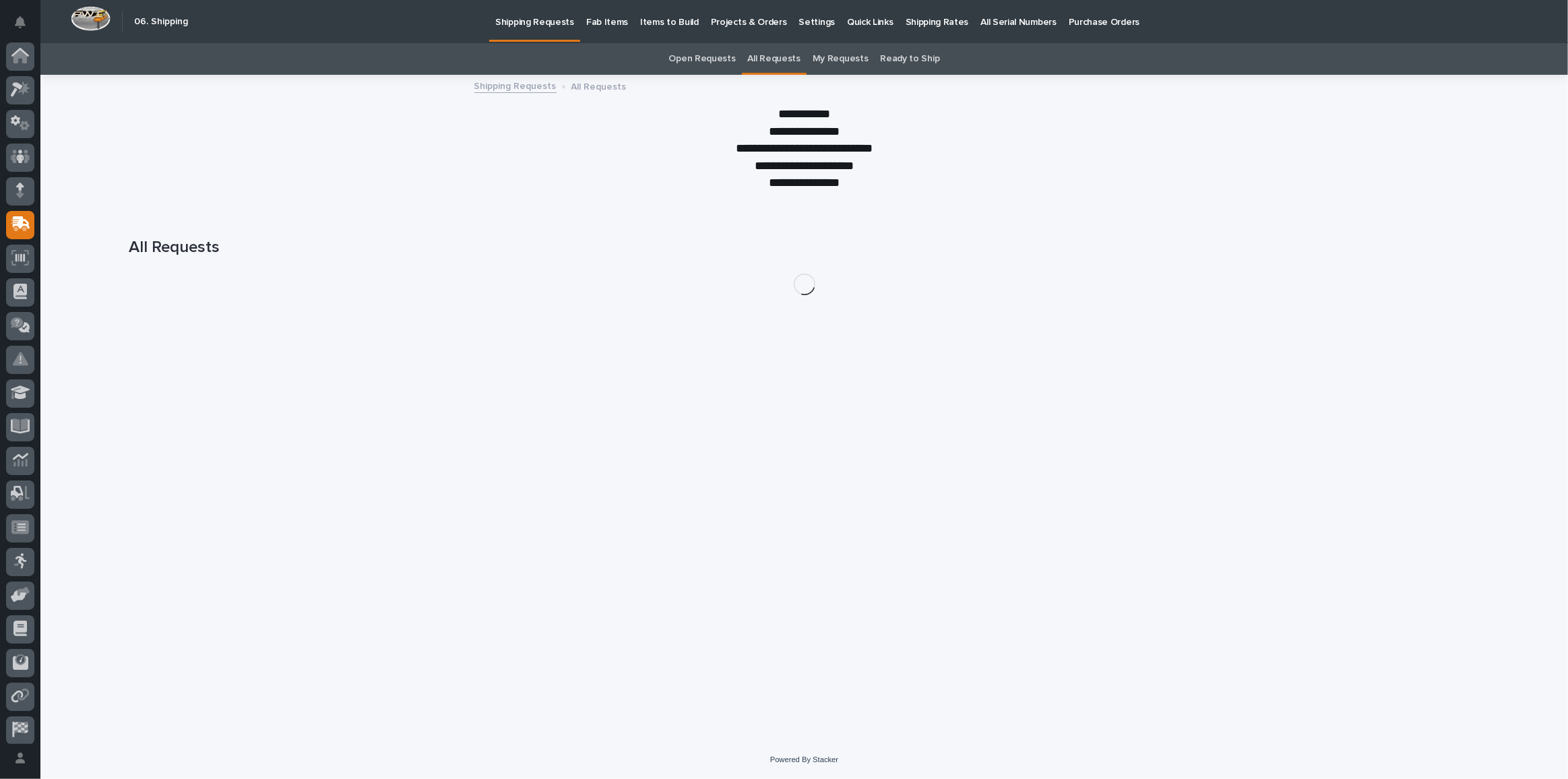
scroll to position [40, 0]
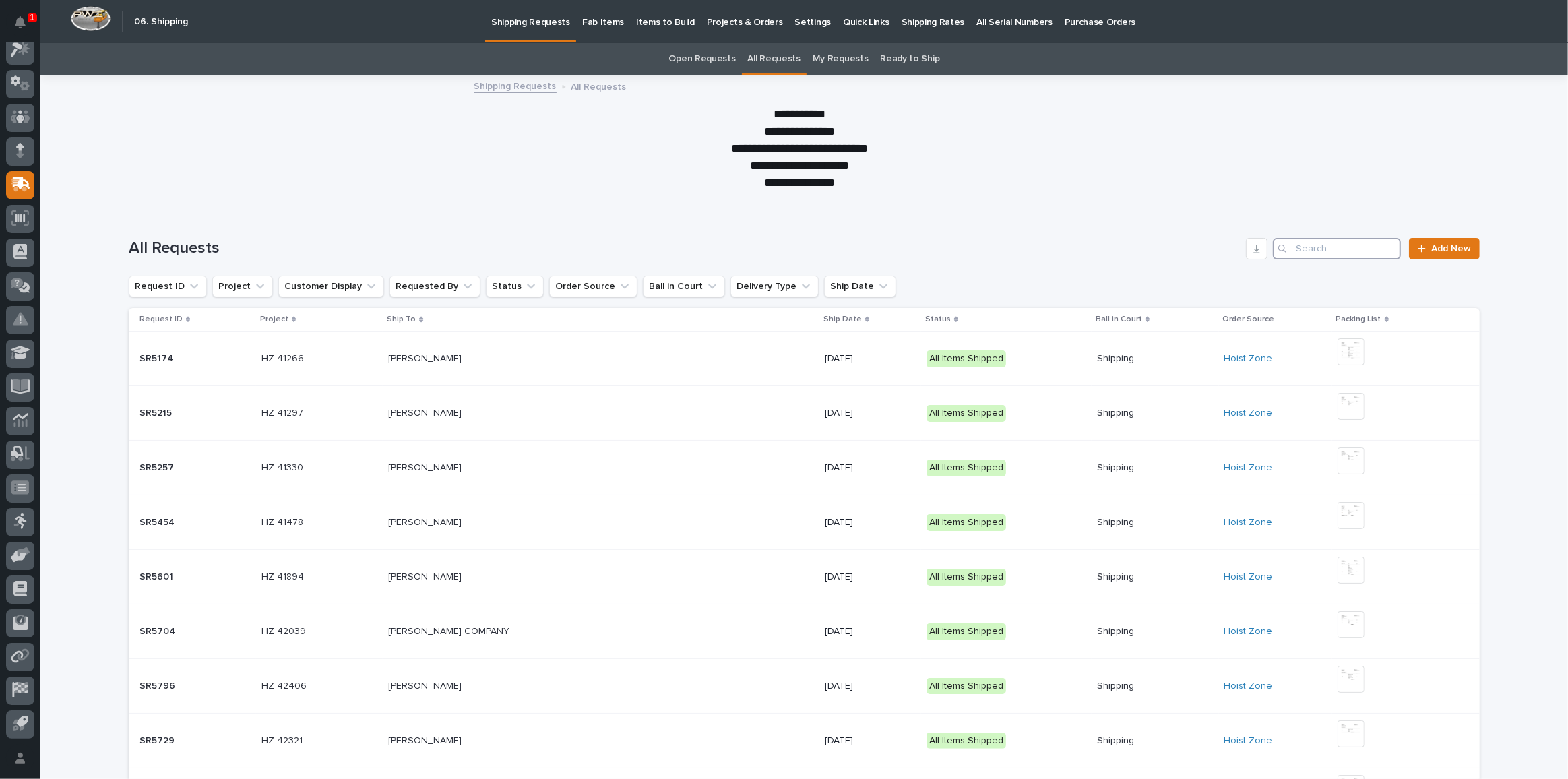
click at [1324, 251] on input "Search" at bounding box center [1336, 248] width 128 height 21
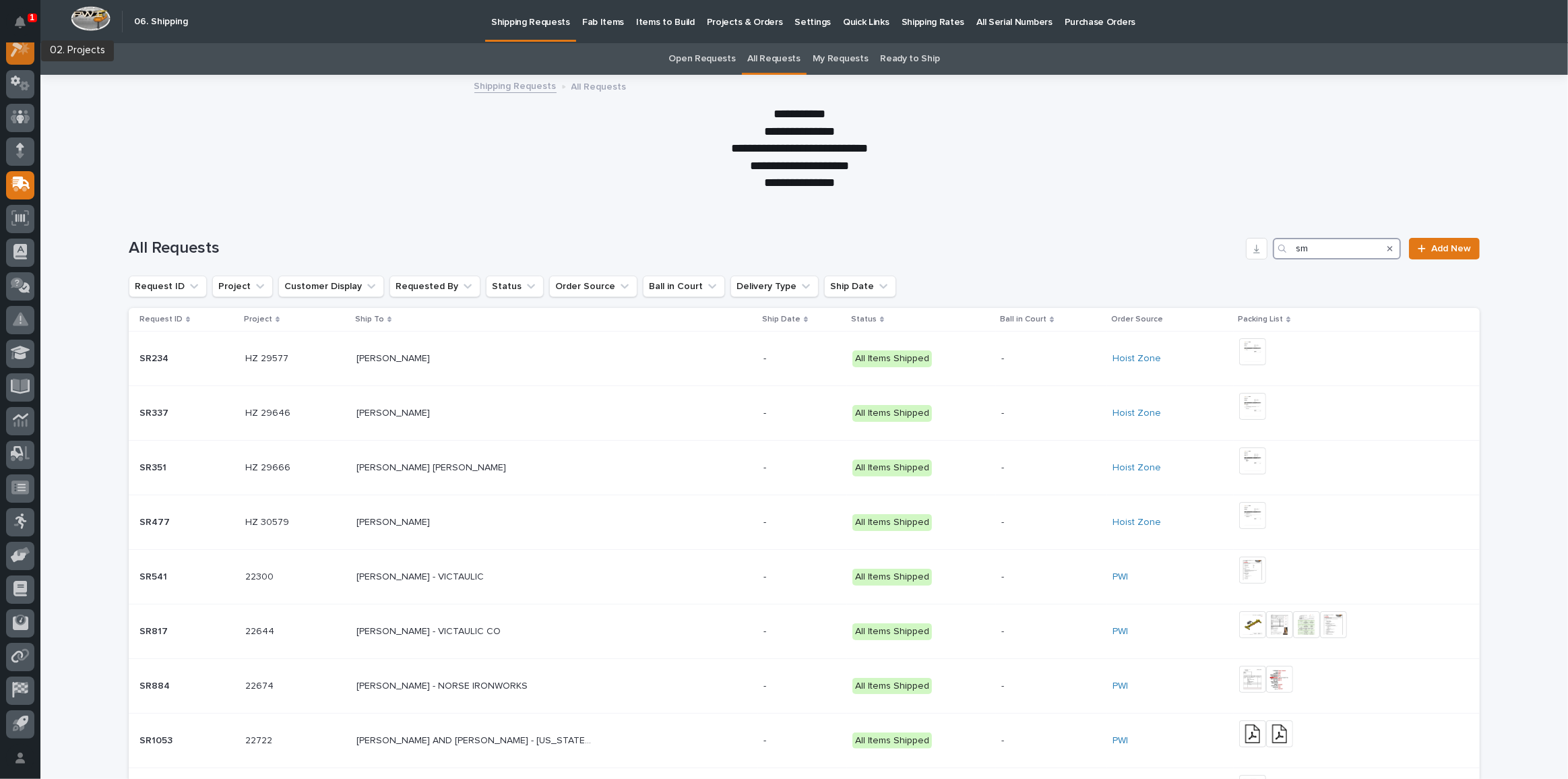
type input "sm"
click at [18, 53] on icon at bounding box center [24, 48] width 11 height 13
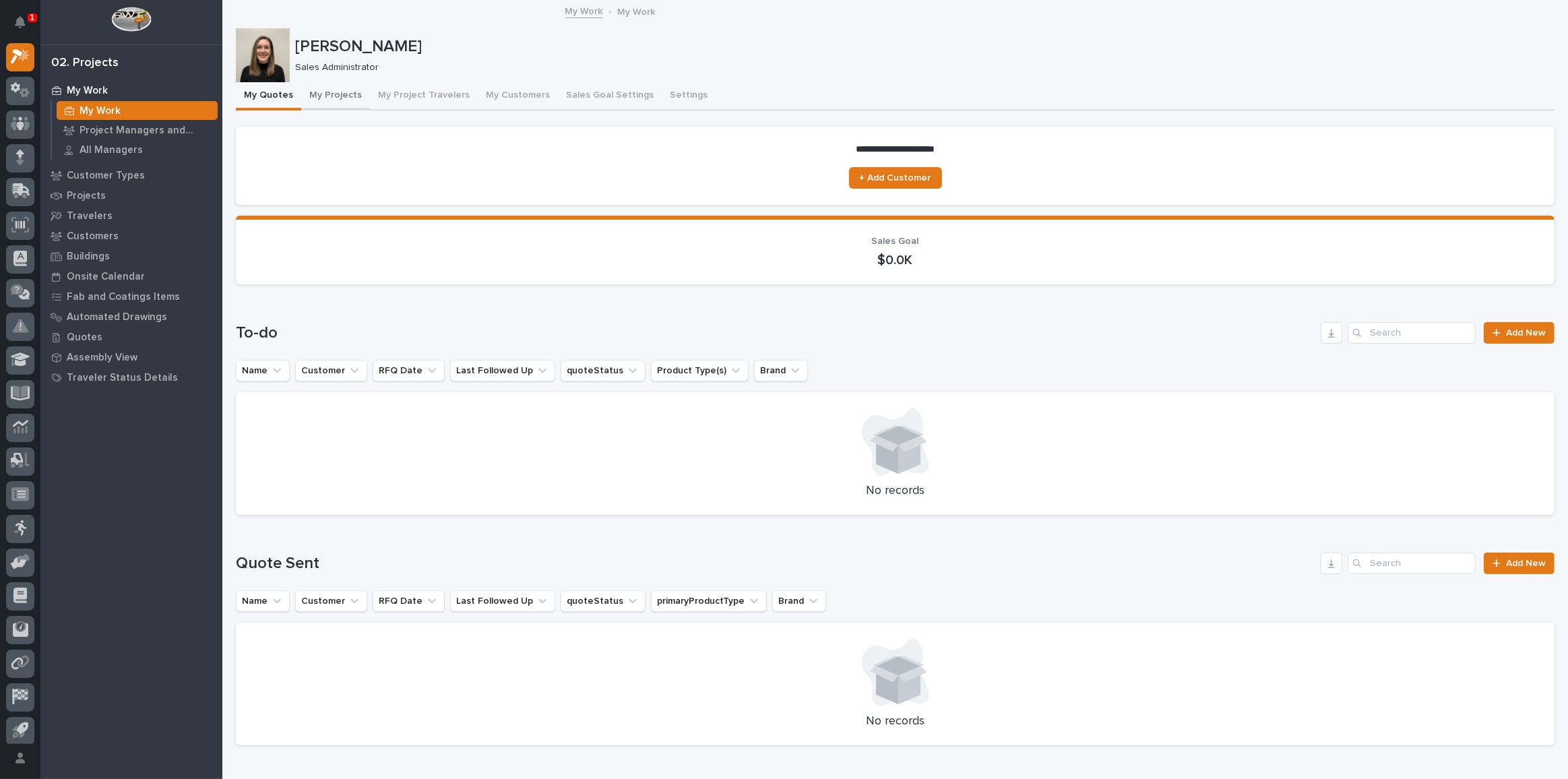
click at [325, 95] on button "My Projects" at bounding box center [336, 97] width 69 height 29
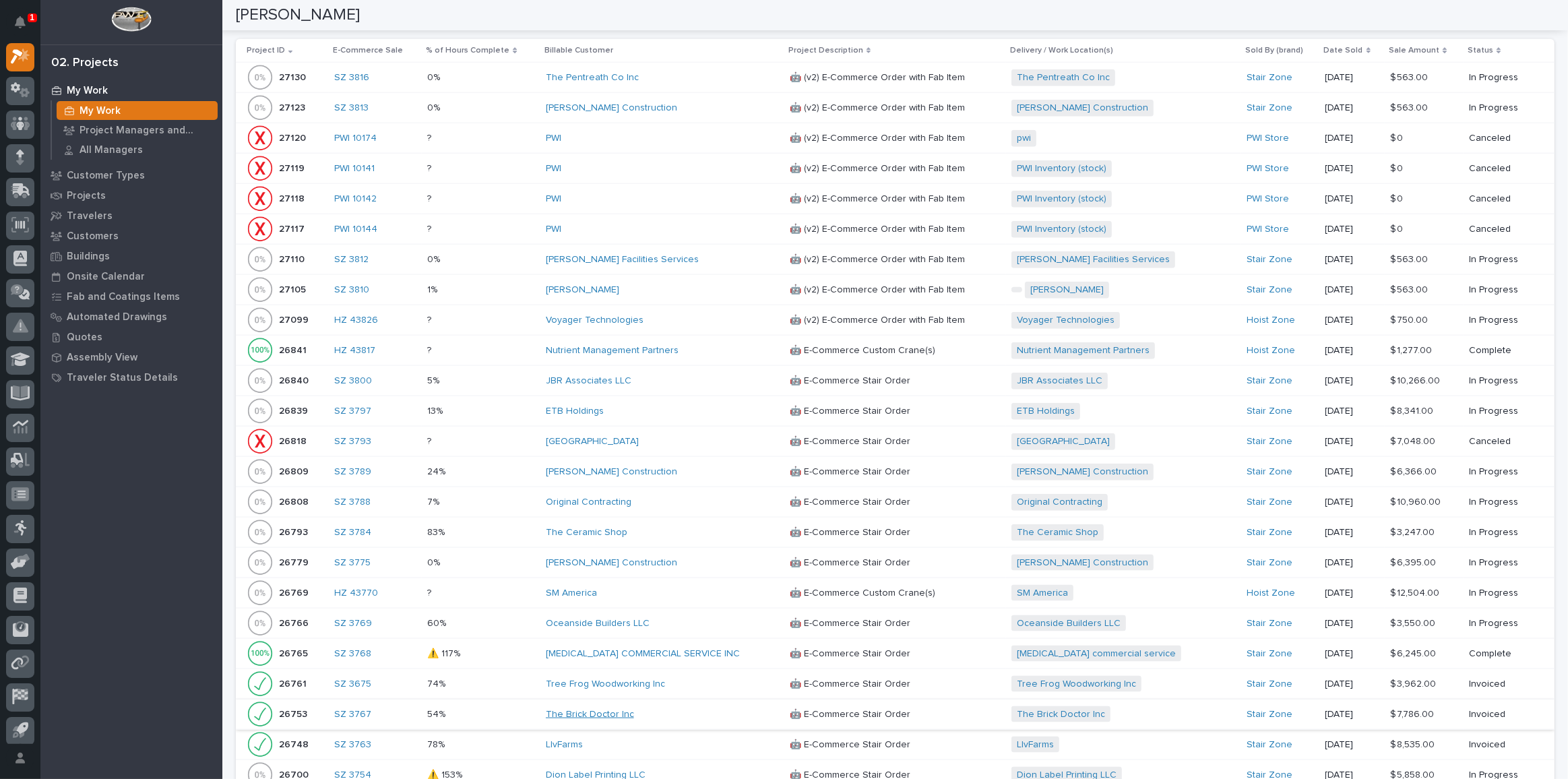
scroll to position [1835, 0]
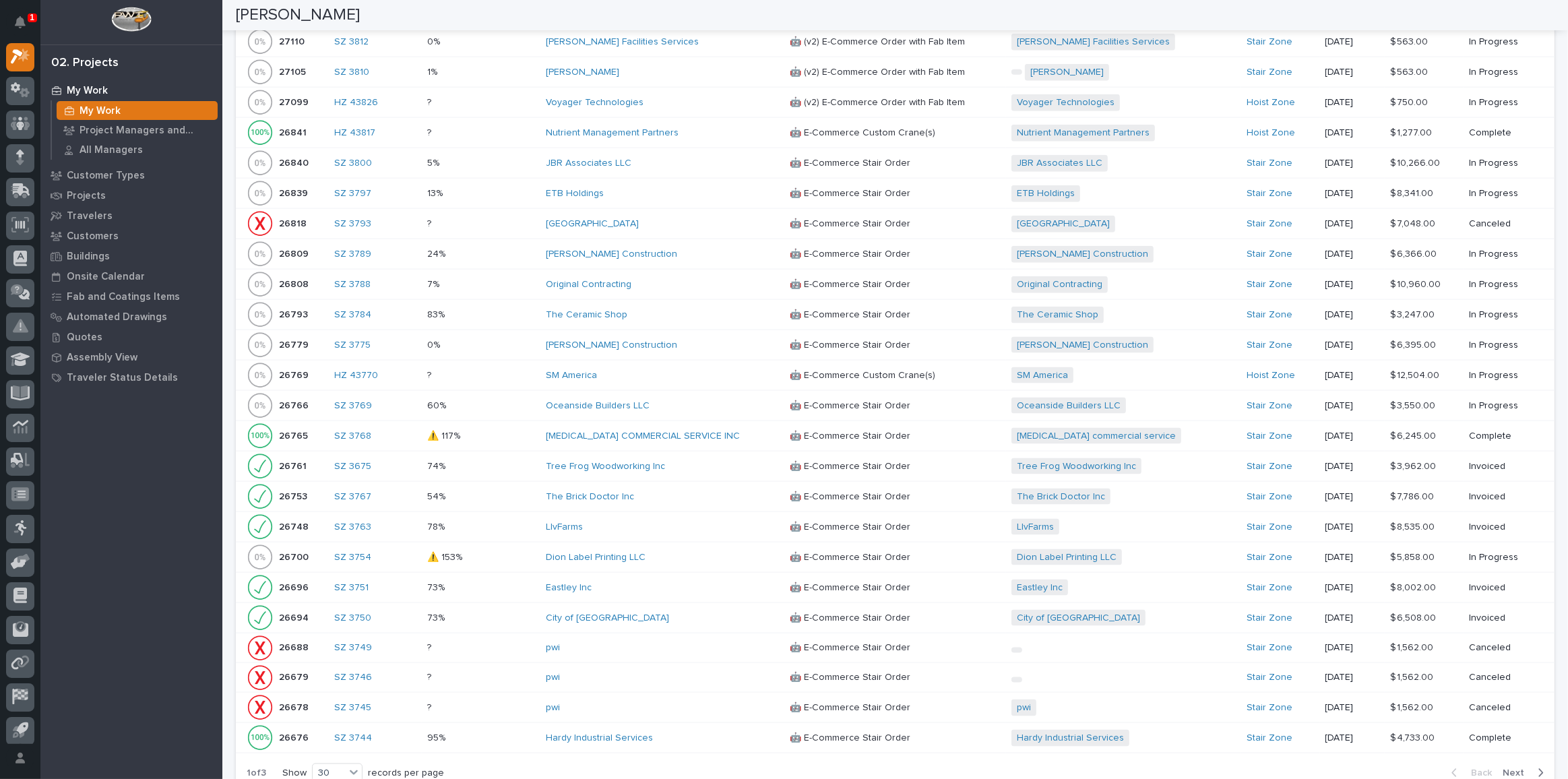
click at [673, 370] on div "SM America" at bounding box center [663, 375] width 233 height 11
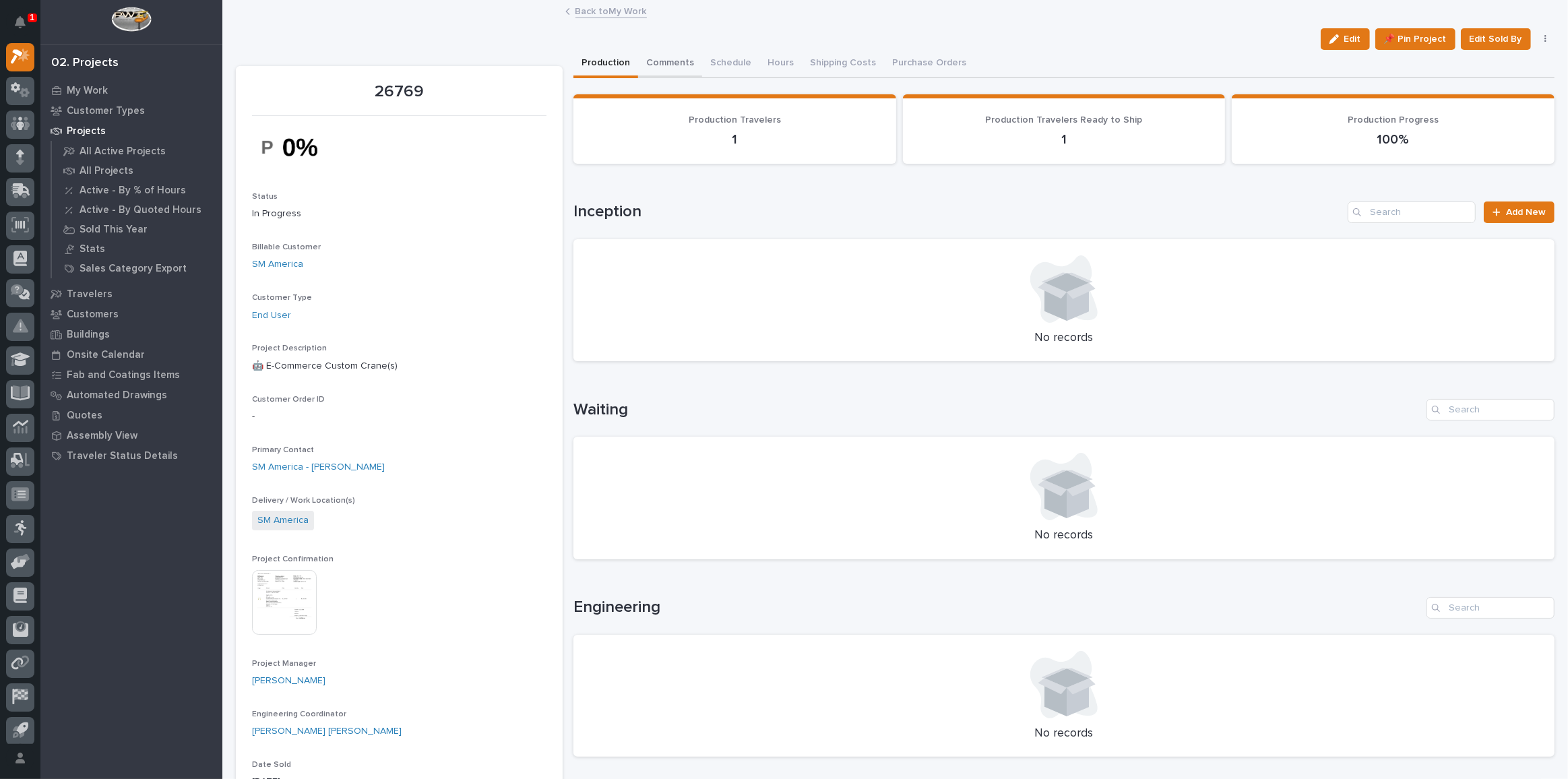
click at [683, 69] on button "Comments" at bounding box center [670, 64] width 64 height 29
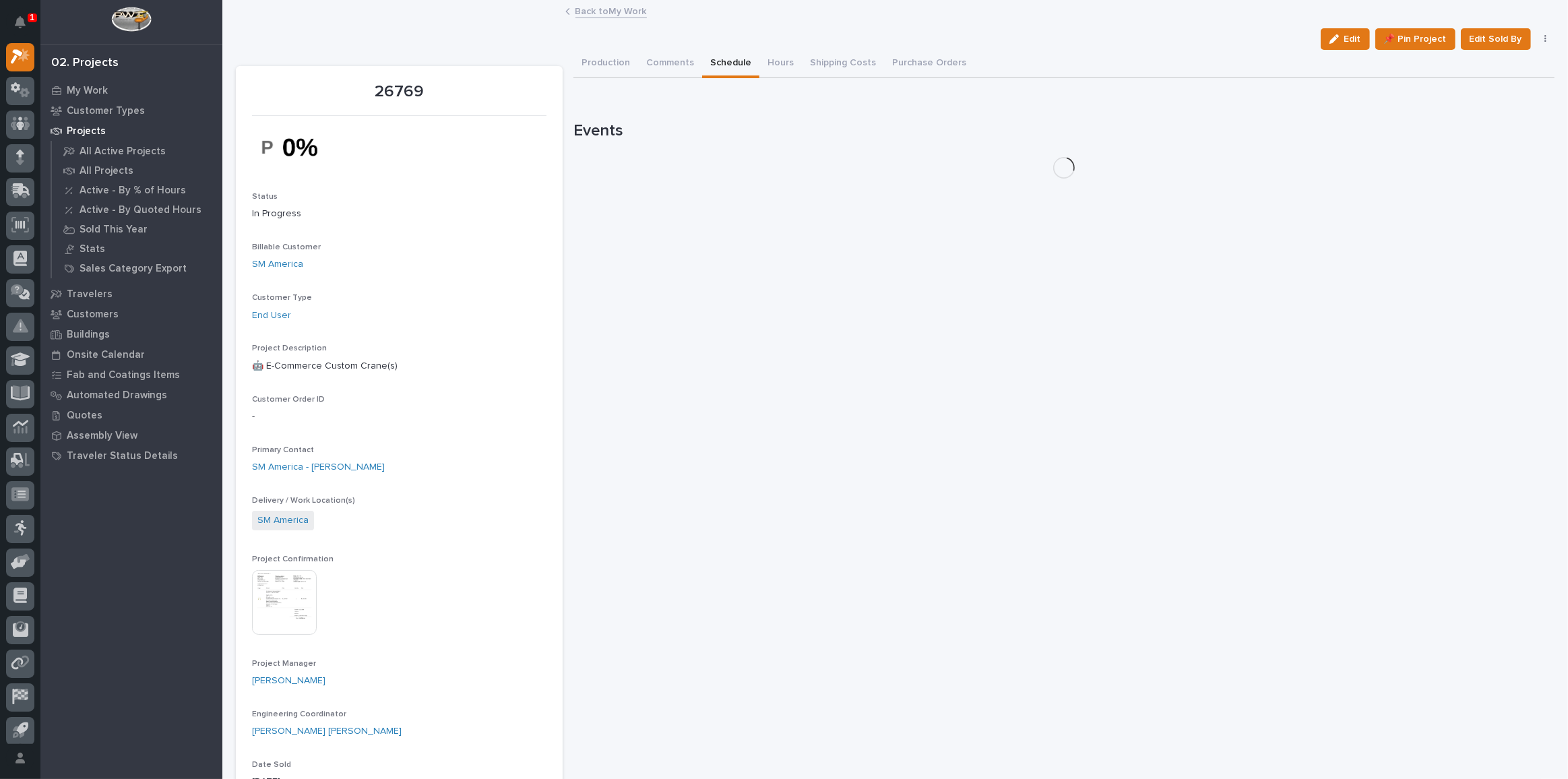
click at [723, 67] on button "Schedule" at bounding box center [731, 64] width 57 height 29
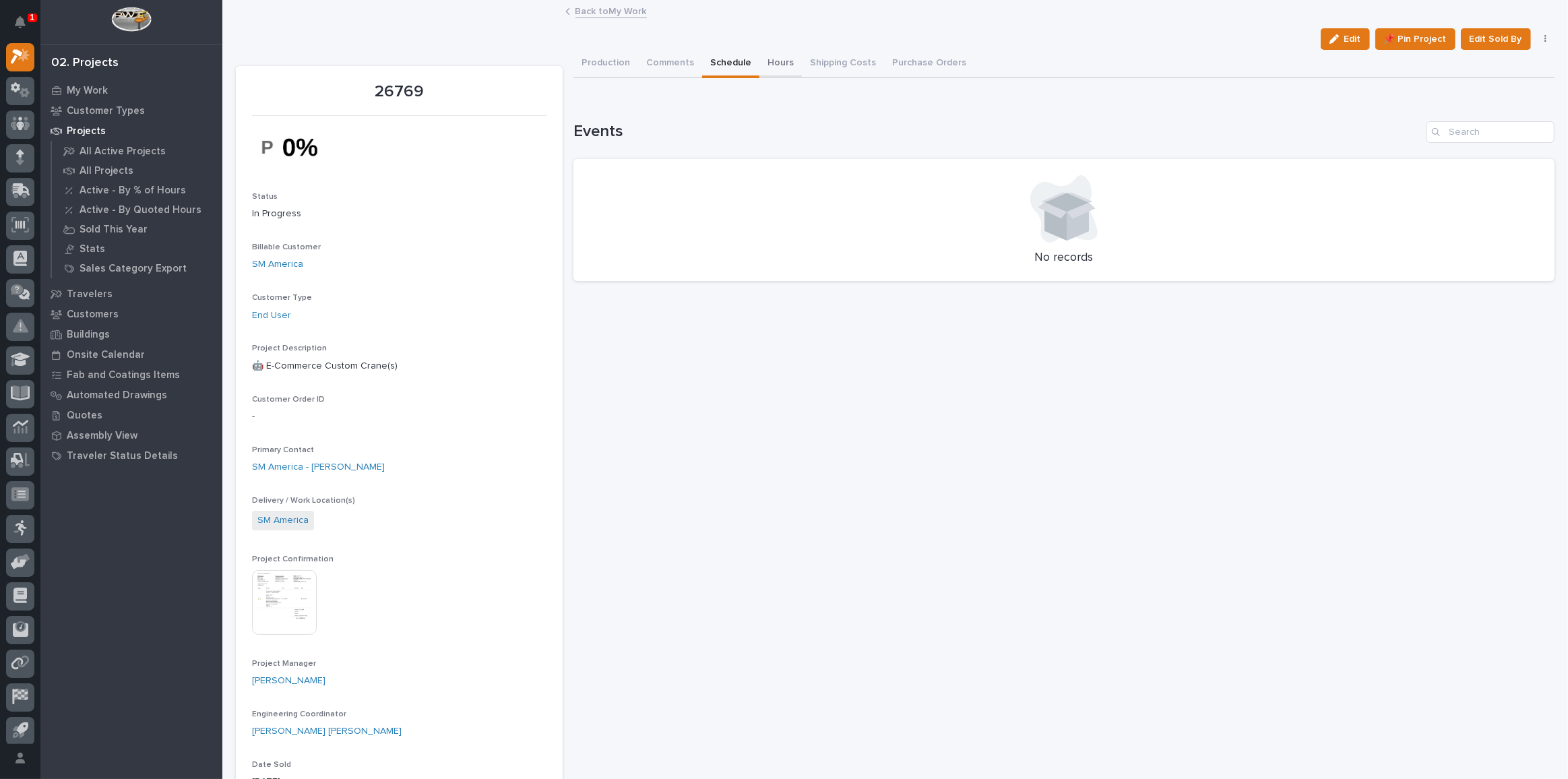
click at [771, 71] on button "Hours" at bounding box center [780, 64] width 42 height 29
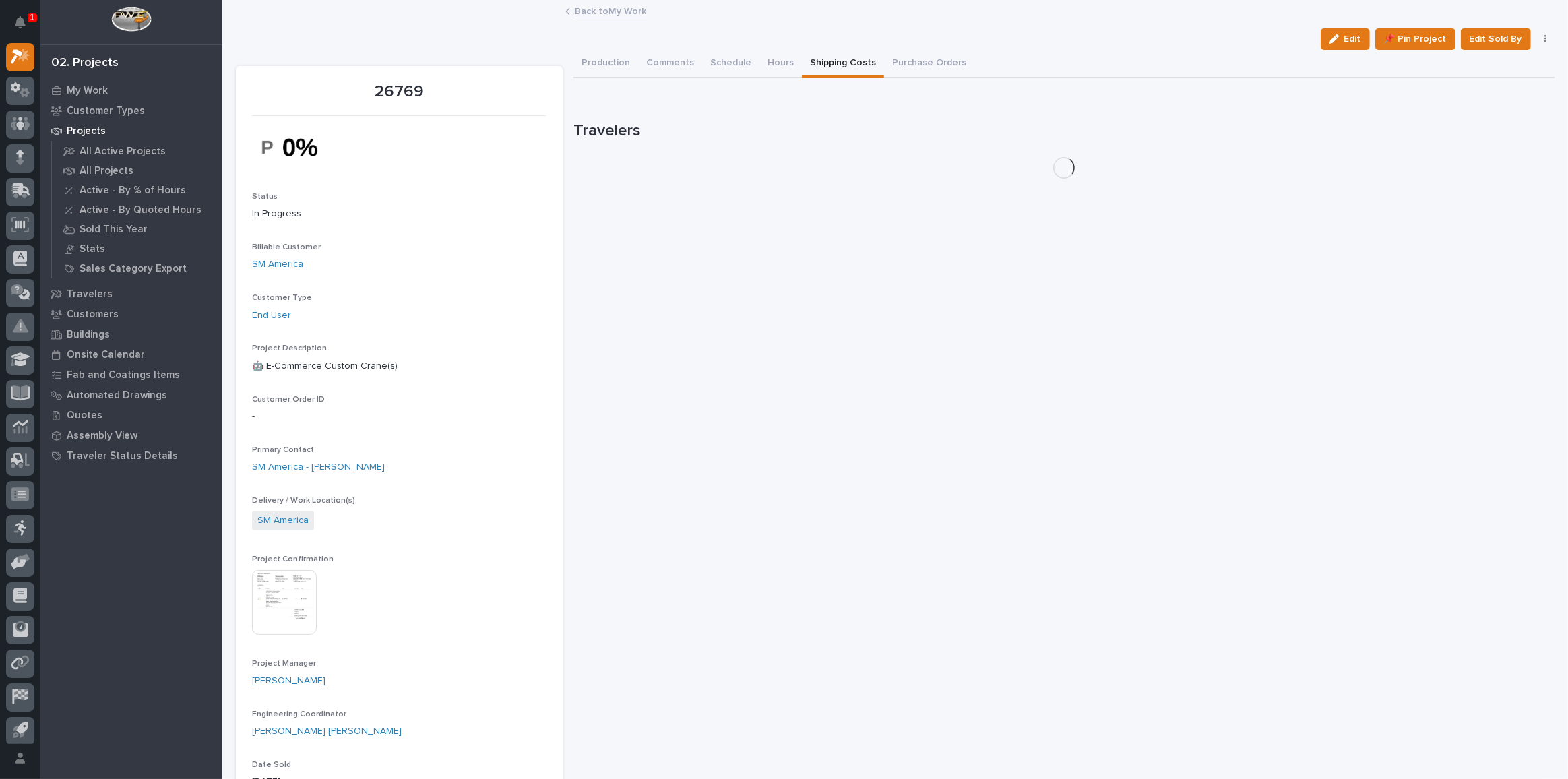
click at [851, 71] on button "Shipping Costs" at bounding box center [843, 64] width 83 height 29
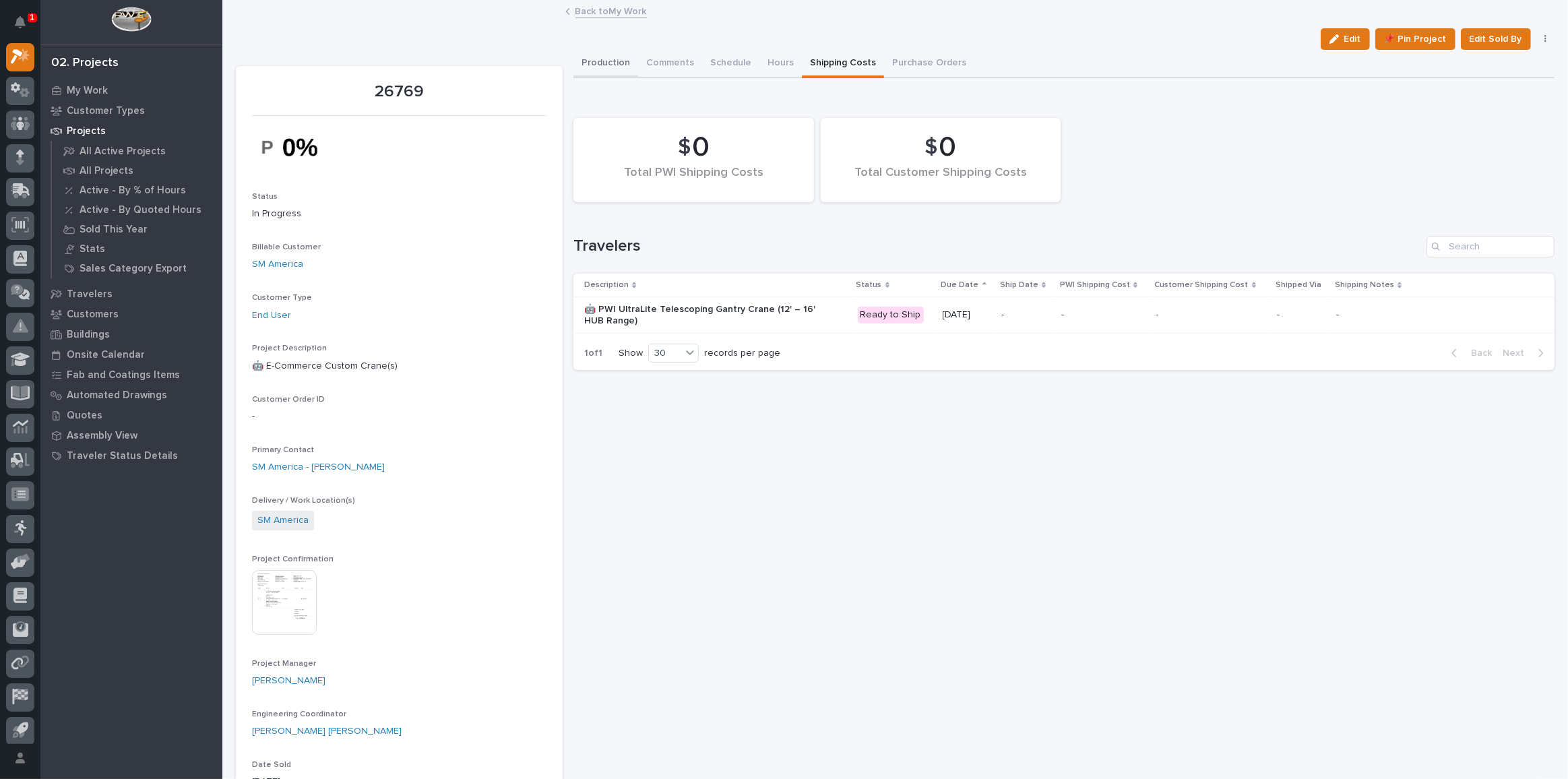
click at [605, 63] on button "Production" at bounding box center [606, 64] width 65 height 29
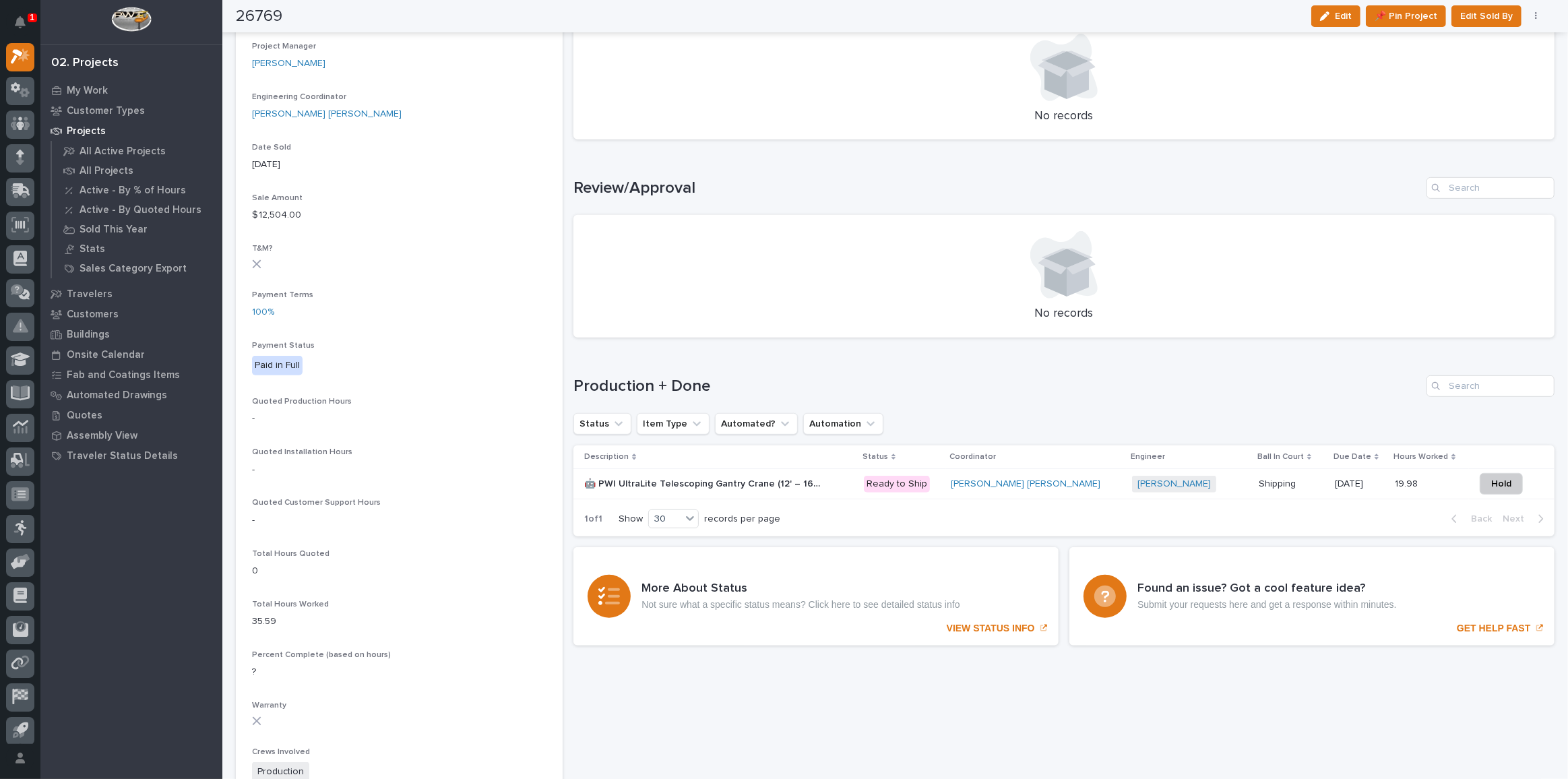
scroll to position [735, 0]
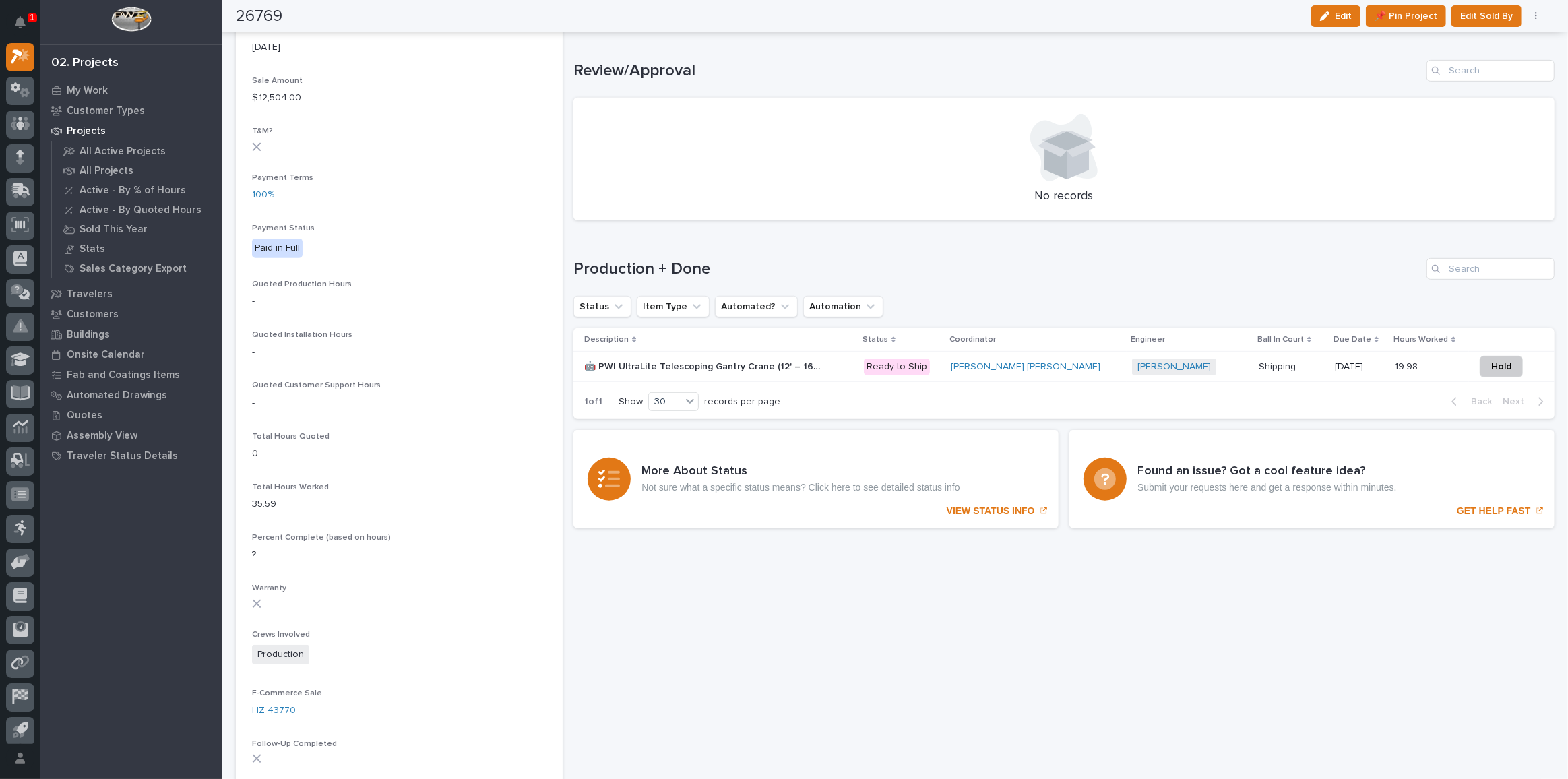
click at [853, 362] on div "🤖 PWI UltraLite Telescoping Gantry Crane (12' – 16' HUB Range) 🤖 PWI UltraLite …" at bounding box center [718, 366] width 269 height 22
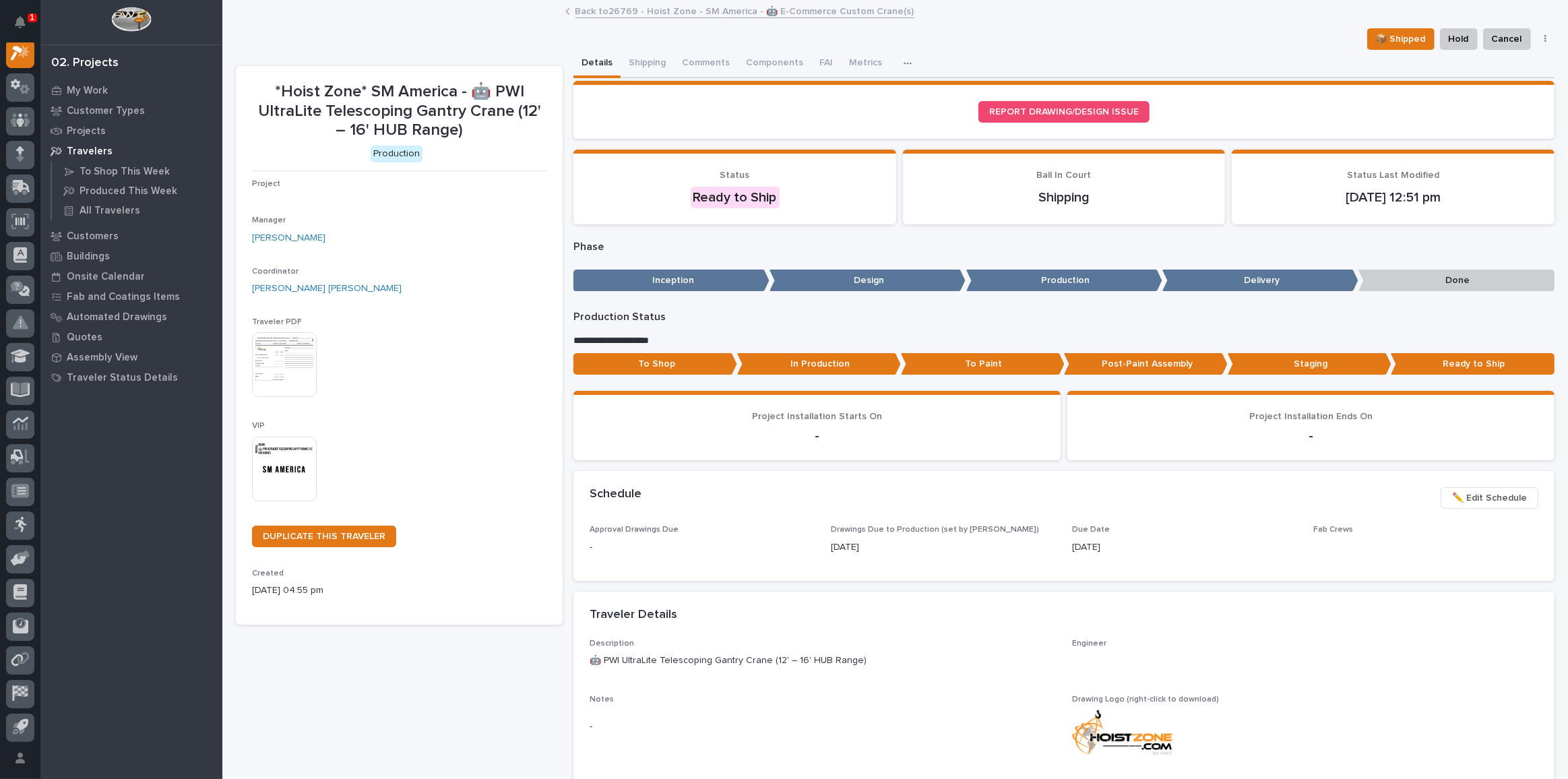
scroll to position [33, 0]
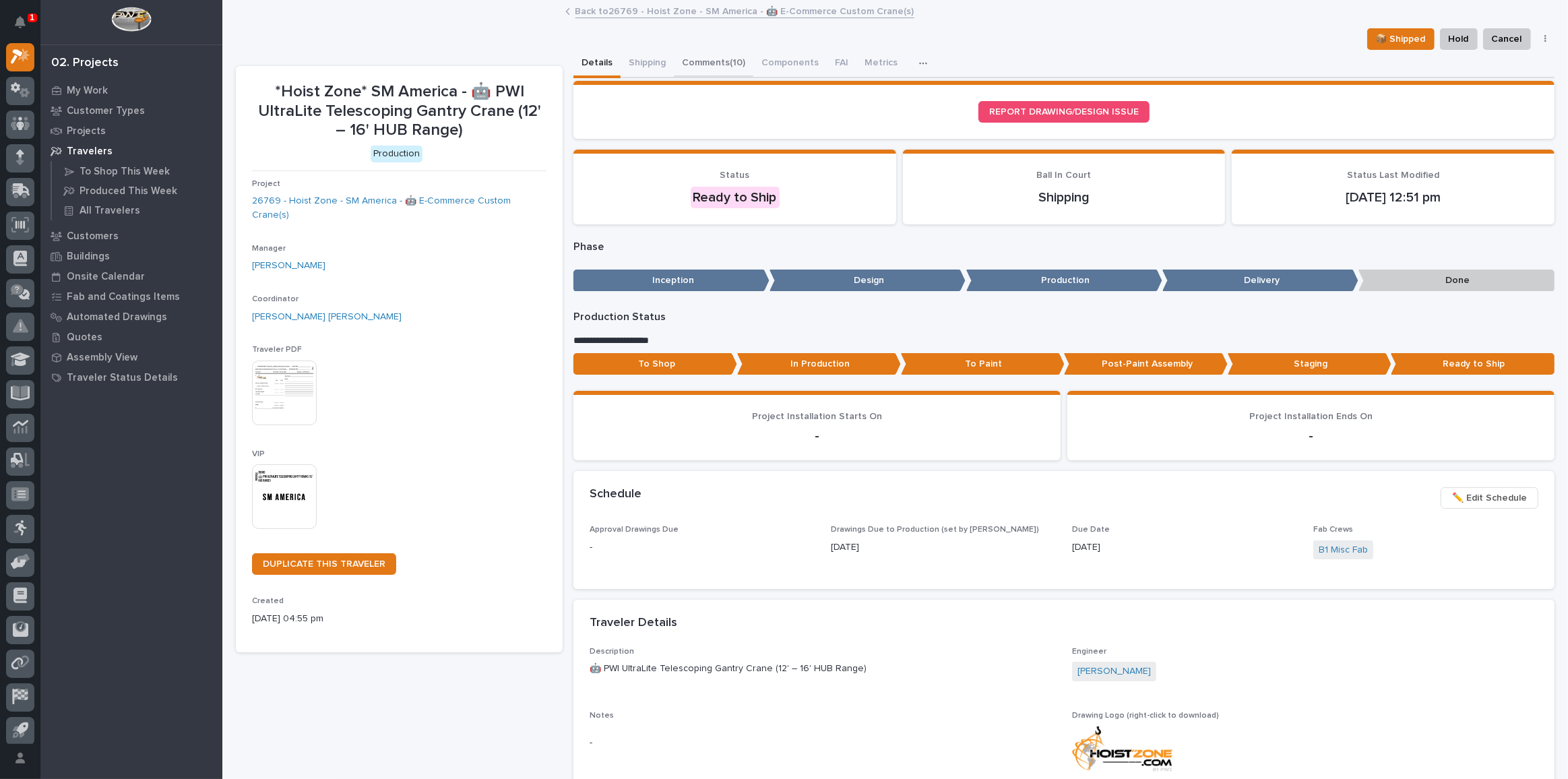
click at [703, 65] on button "Comments (10)" at bounding box center [713, 64] width 79 height 29
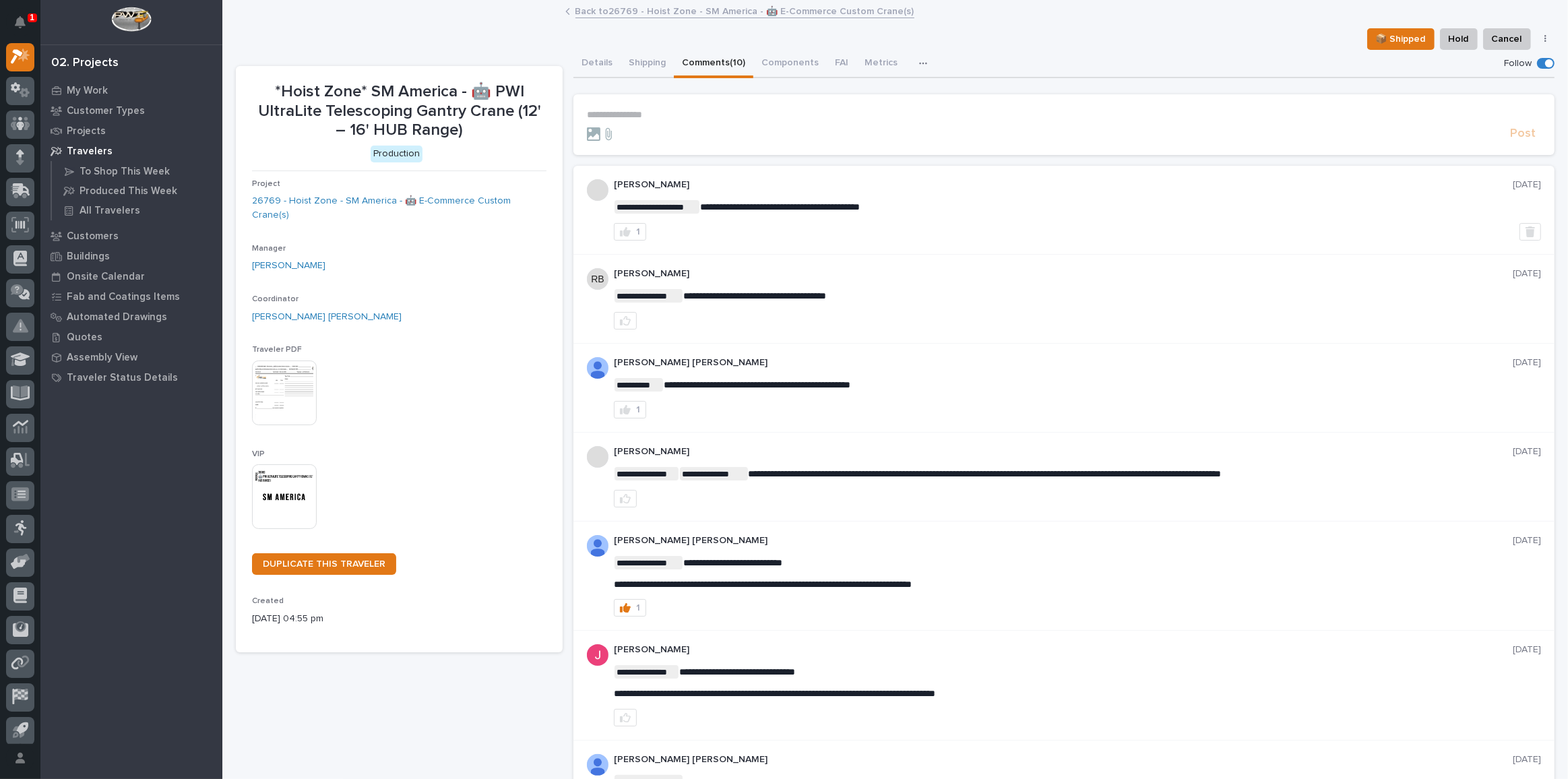
click at [682, 107] on section "**********" at bounding box center [1064, 125] width 981 height 60
click at [651, 105] on section "**********" at bounding box center [1064, 125] width 981 height 60
click at [651, 112] on p "**********" at bounding box center [1064, 115] width 954 height 11
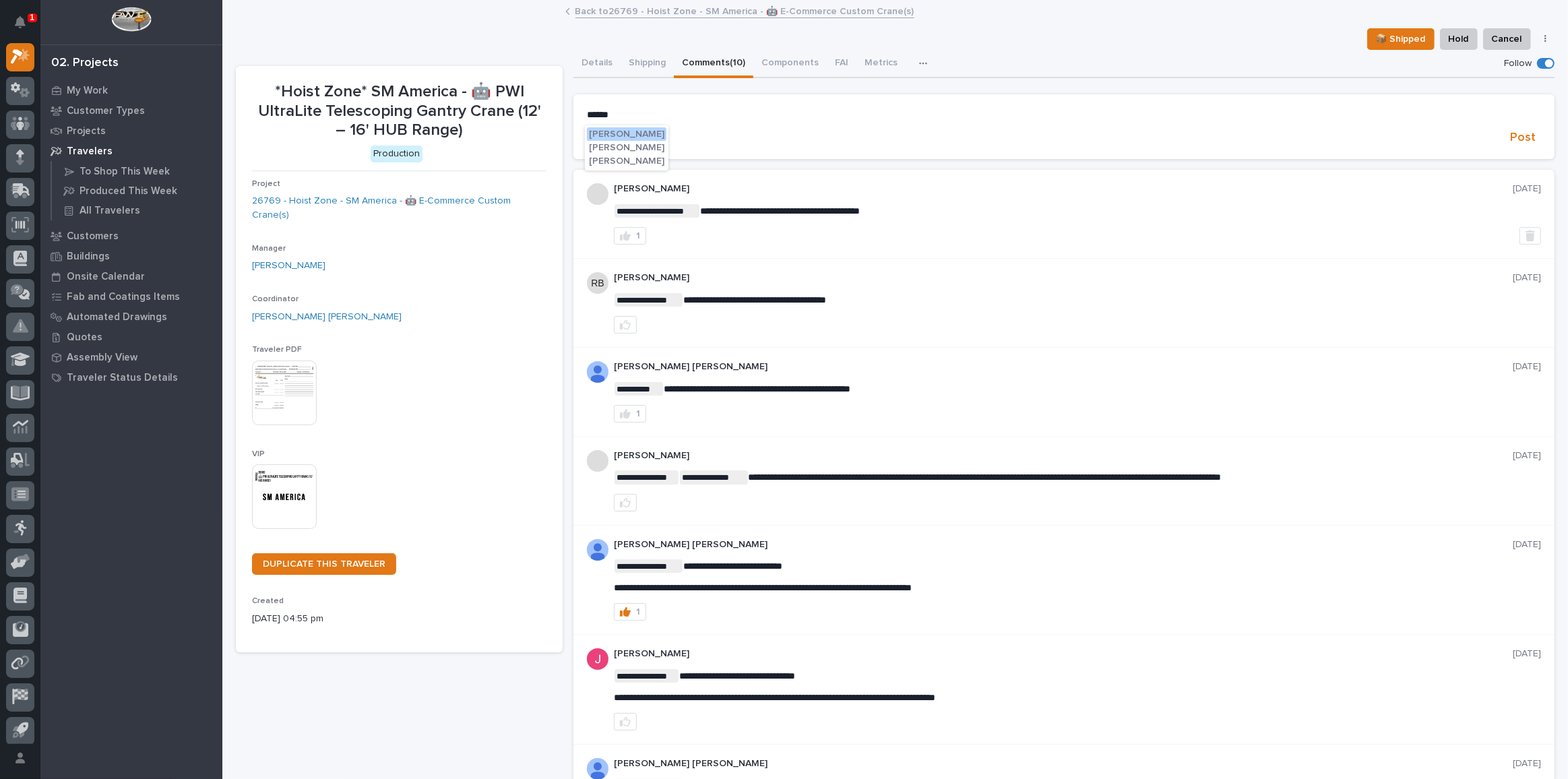
click at [615, 156] on span "[PERSON_NAME]" at bounding box center [626, 161] width 75 height 10
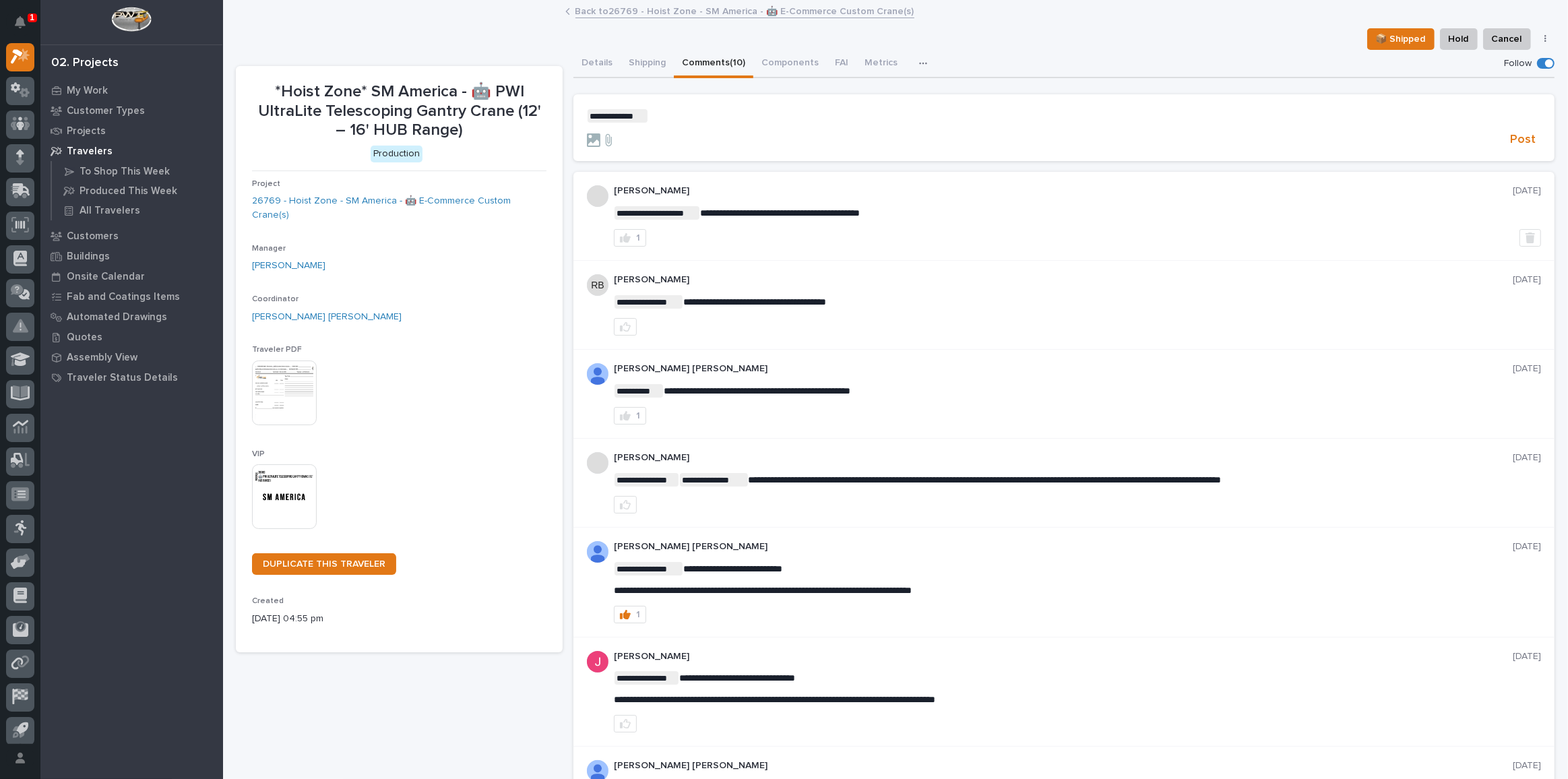
click at [682, 115] on p "**********" at bounding box center [1064, 116] width 954 height 13
click at [1516, 146] on span "Post" at bounding box center [1523, 140] width 25 height 16
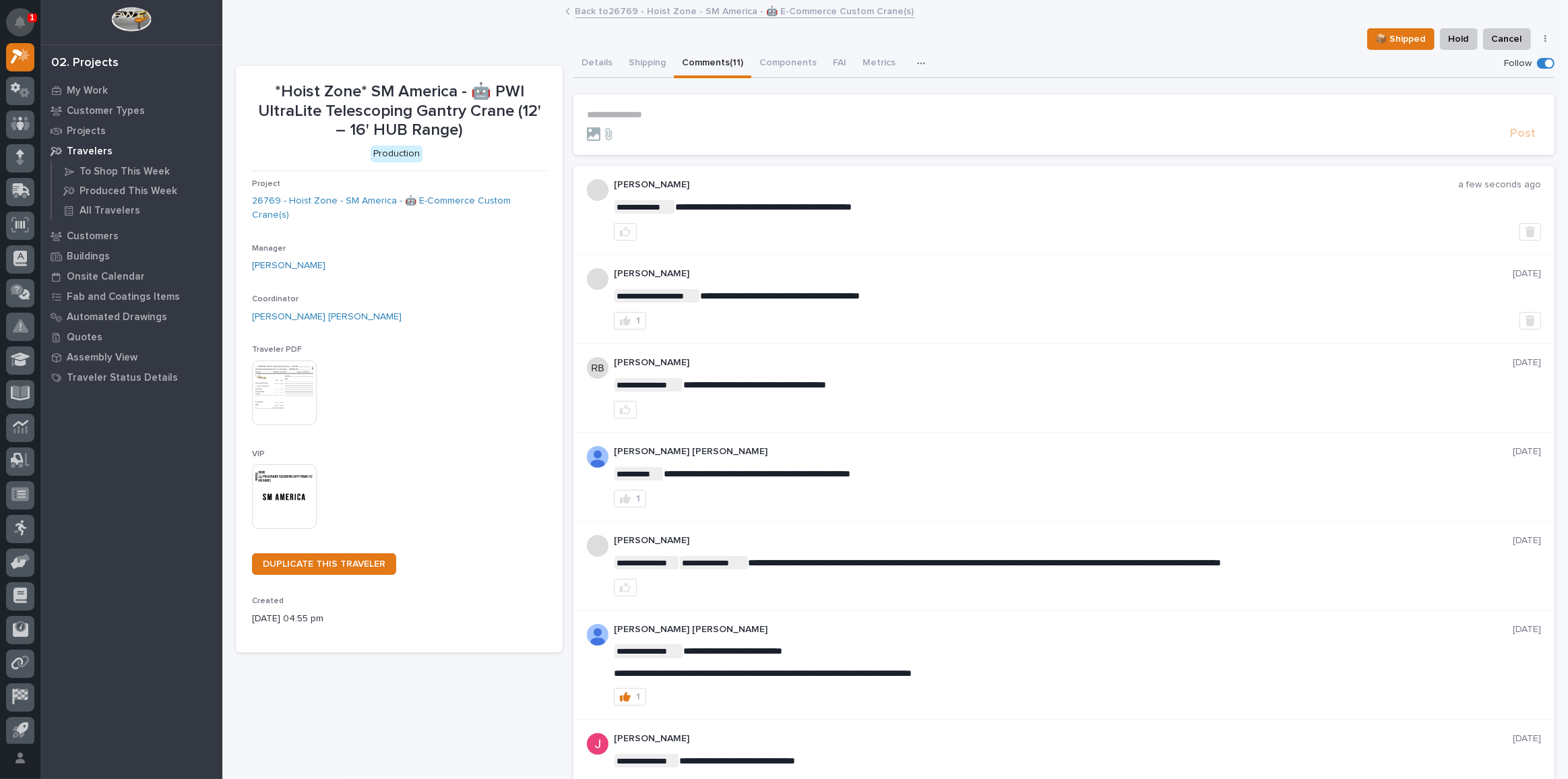
click at [25, 25] on icon "Notifications" at bounding box center [21, 21] width 11 height 12
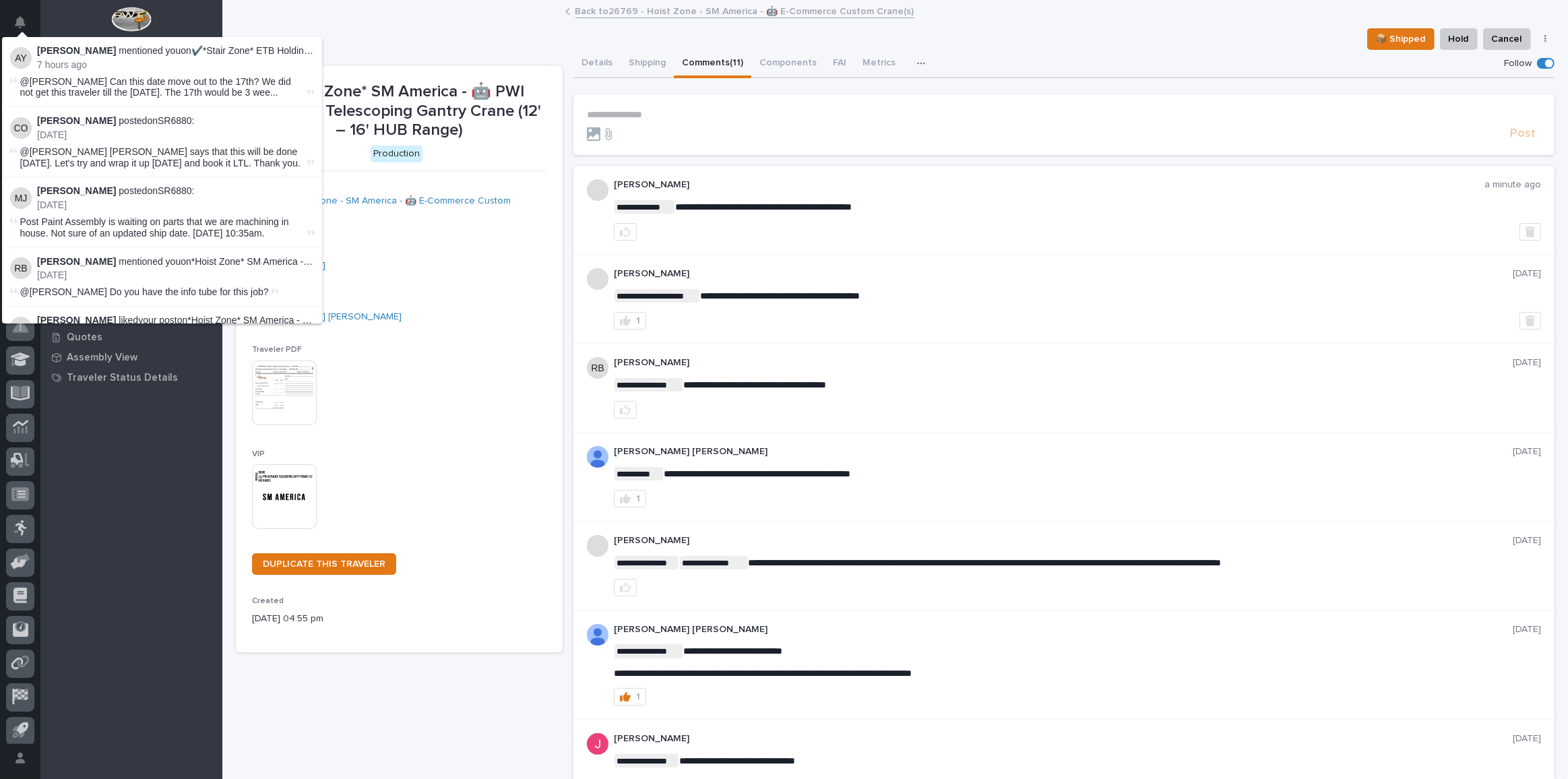
click at [143, 76] on span "@[PERSON_NAME] Can this date move out to the 17th? We did not get this traveler…" at bounding box center [162, 87] width 284 height 23
click at [225, 45] on link "✔️*Stair Zone* ETB Holdings - SZ3797" at bounding box center [273, 51] width 163 height 11
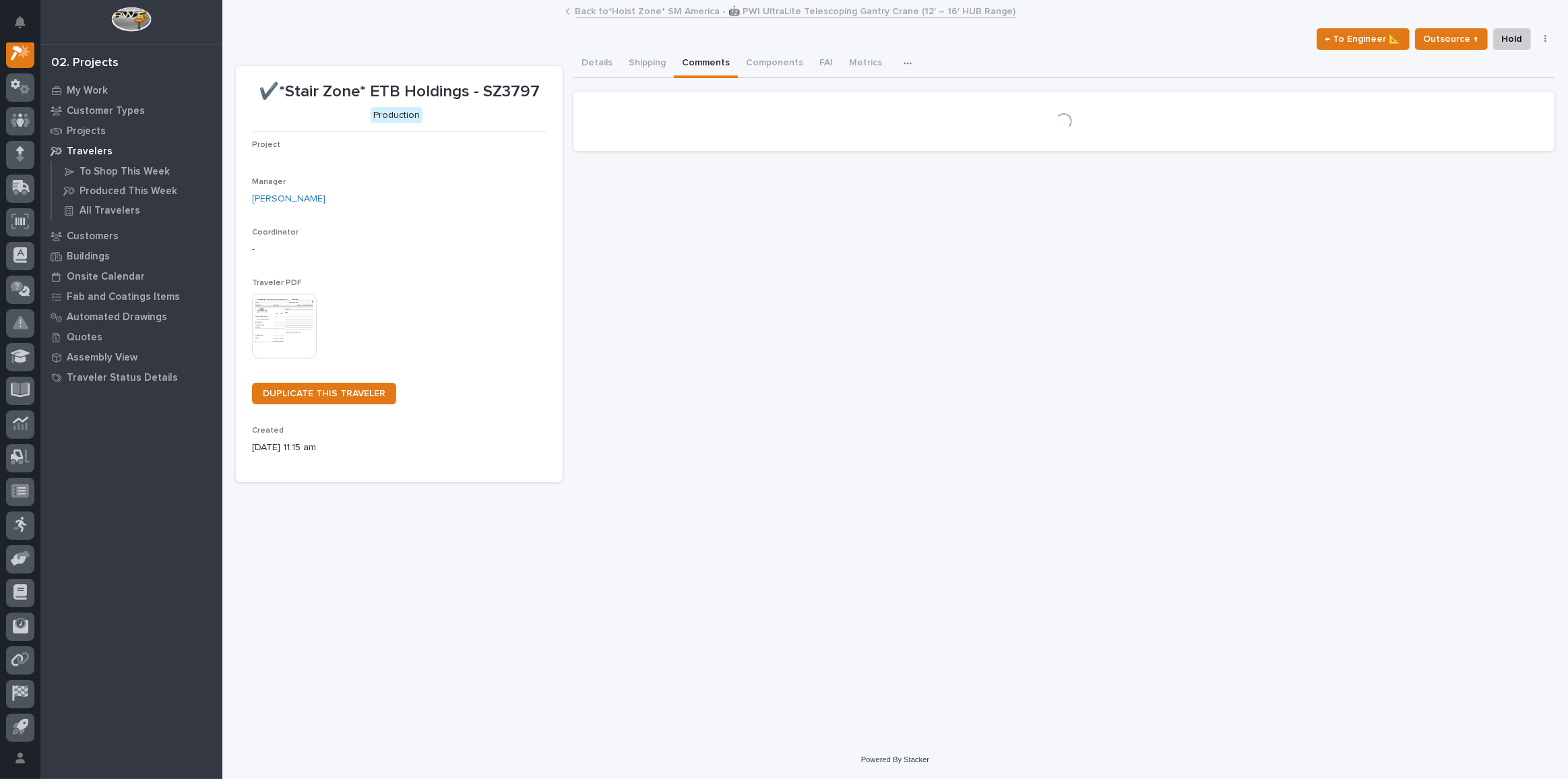
scroll to position [33, 0]
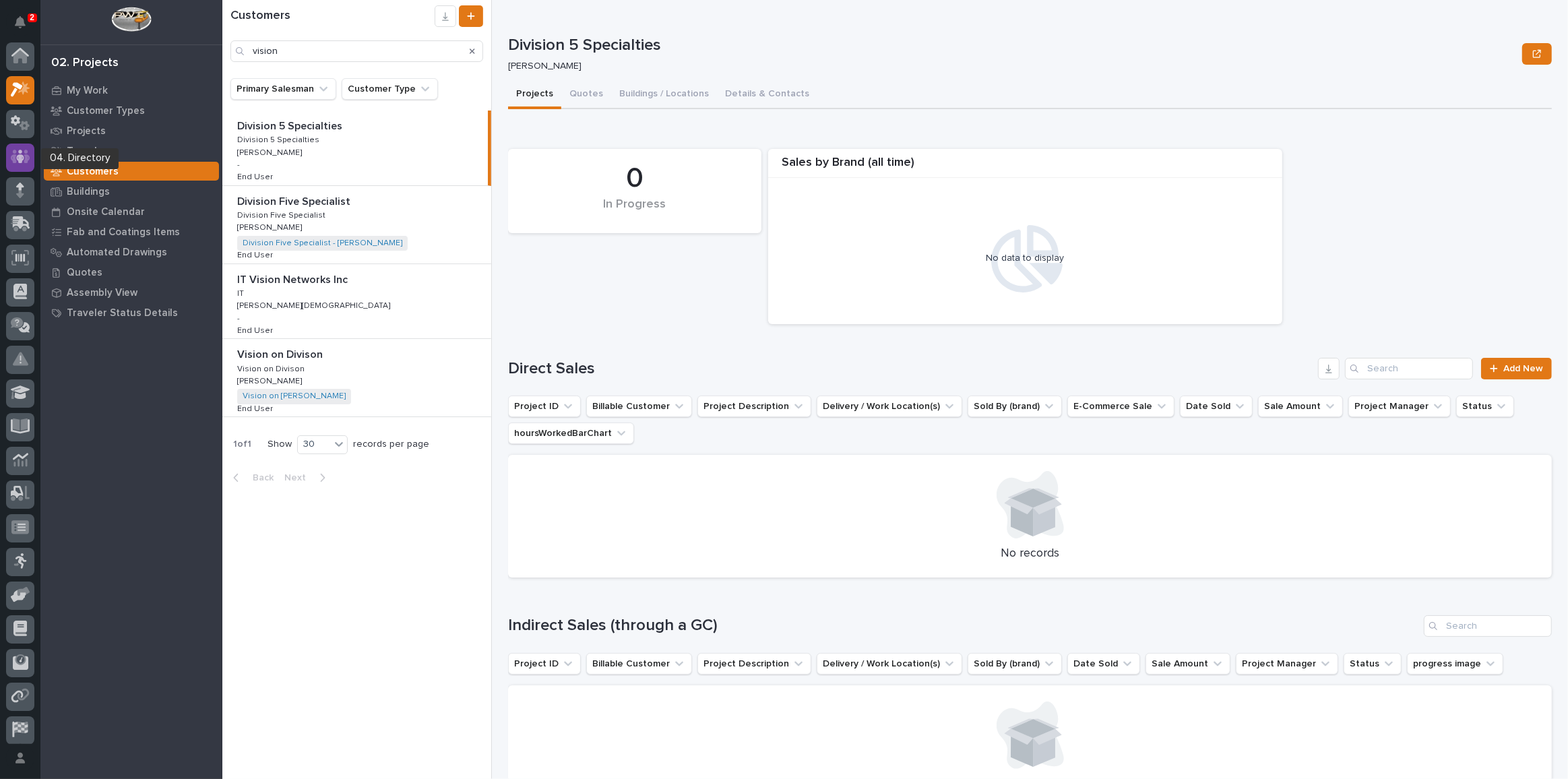
click at [24, 148] on div at bounding box center [21, 158] width 29 height 29
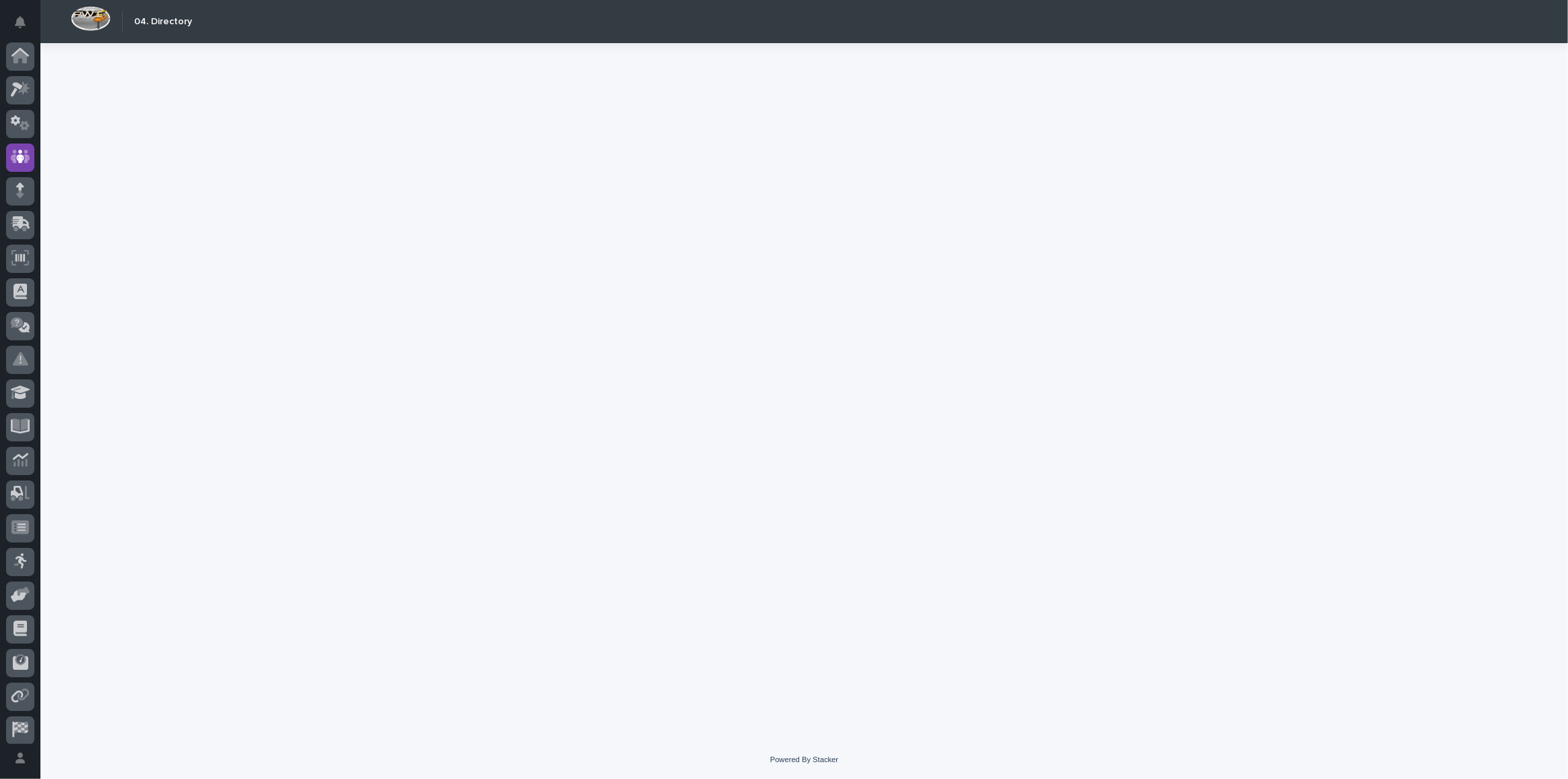
scroll to position [40, 0]
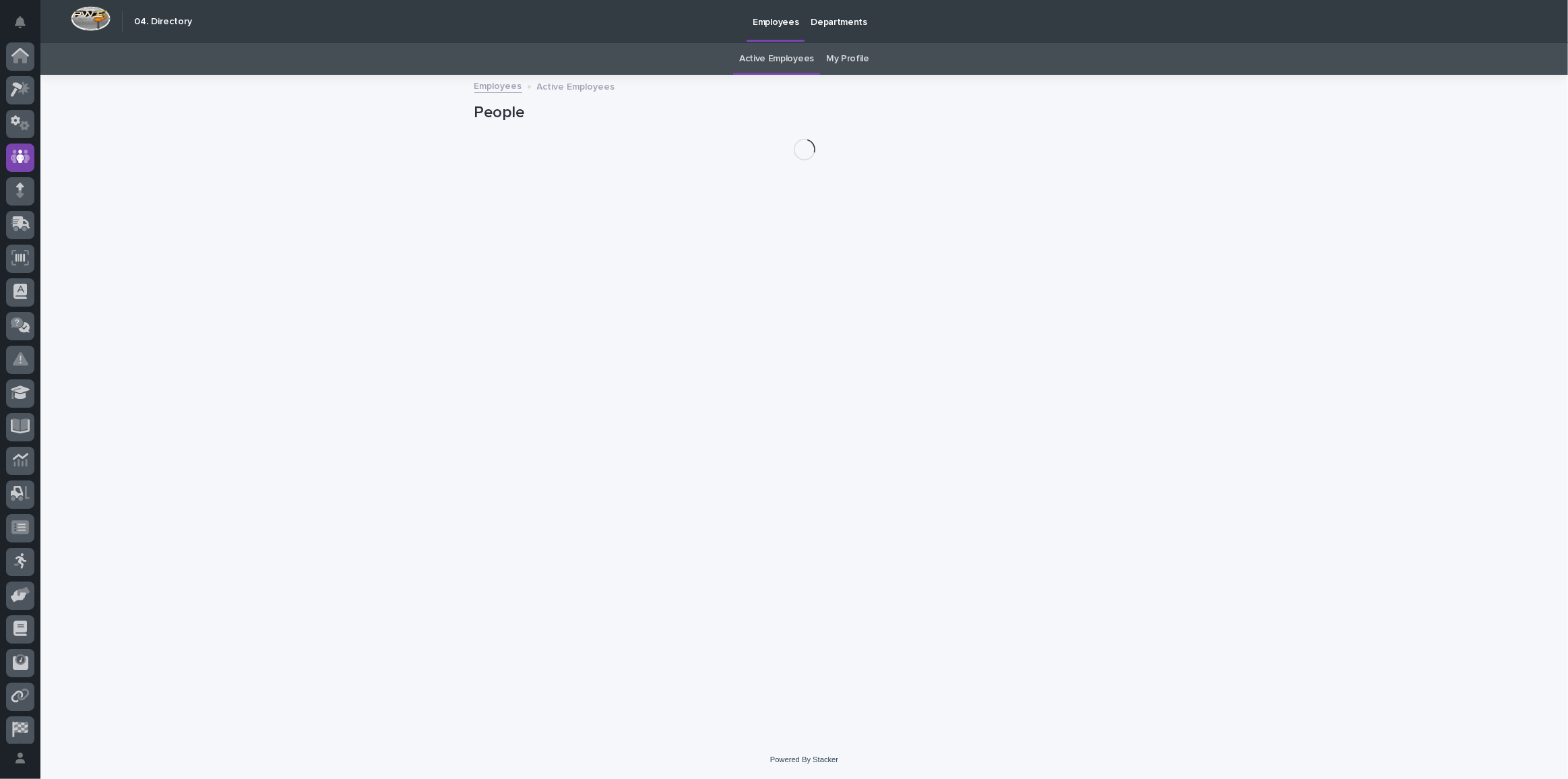
scroll to position [40, 0]
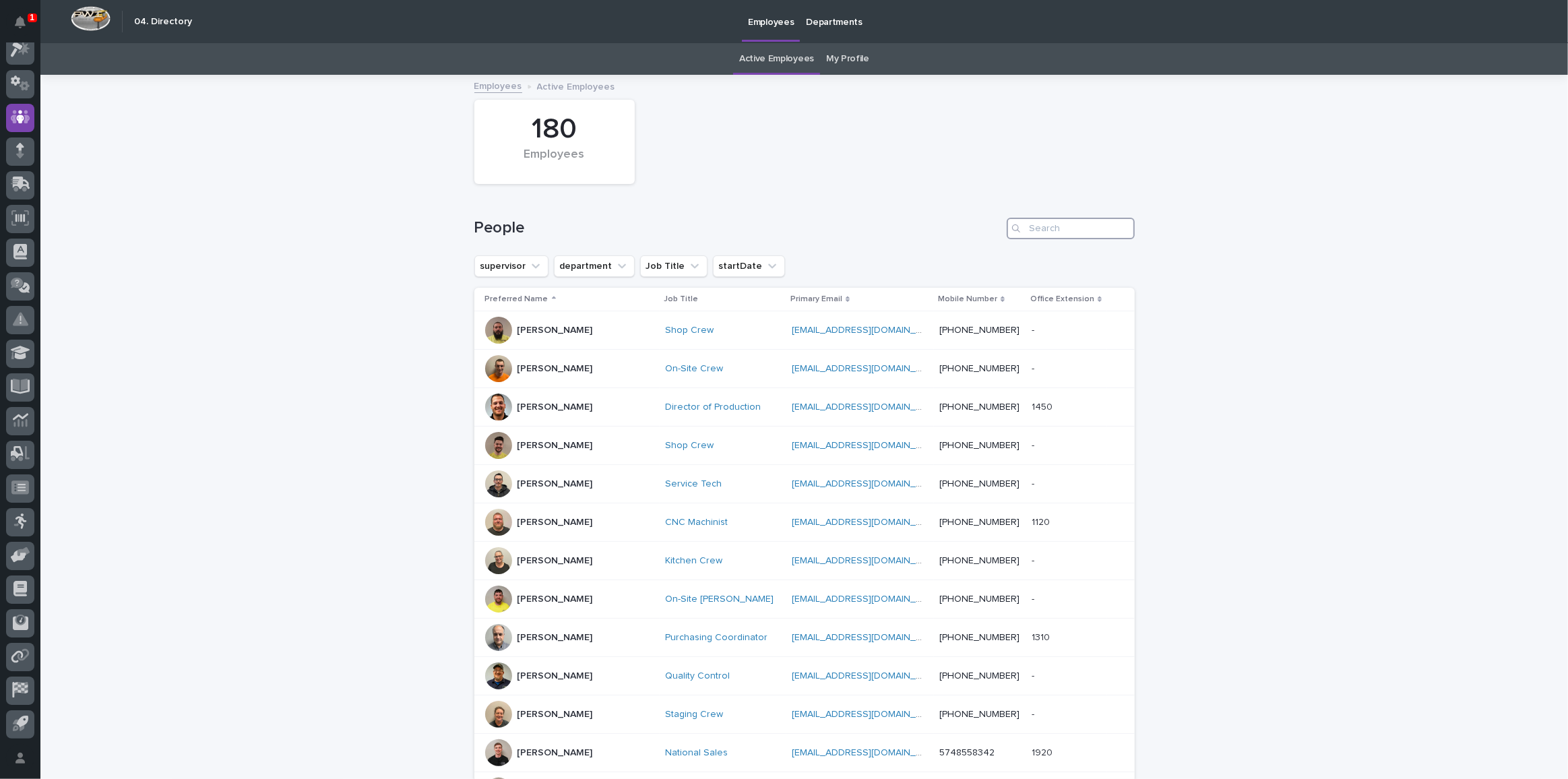
click at [1043, 226] on input "Search" at bounding box center [1070, 228] width 128 height 21
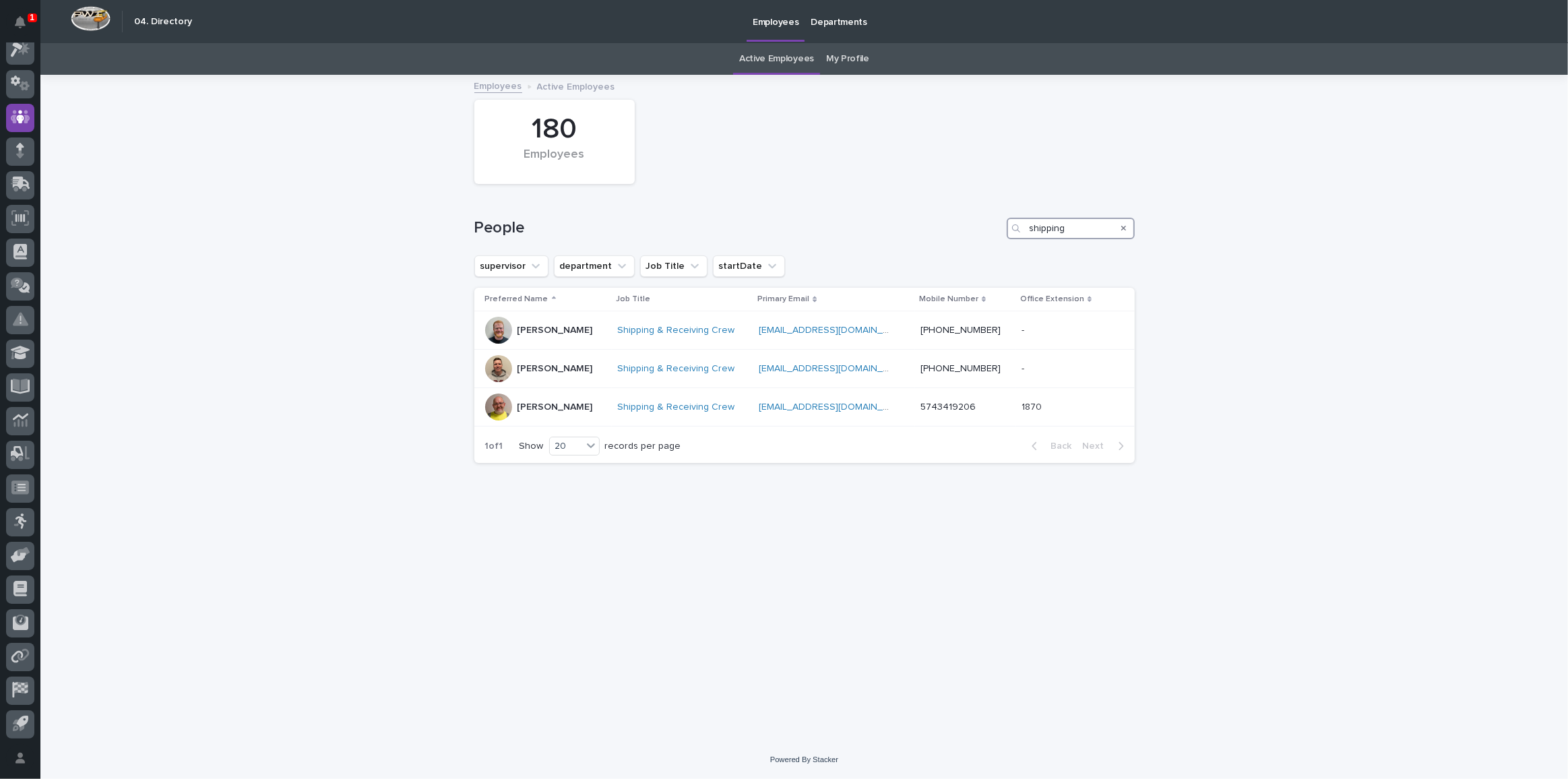
drag, startPoint x: 1074, startPoint y: 228, endPoint x: 966, endPoint y: 229, distance: 108.0
click at [966, 229] on div "People shipping" at bounding box center [805, 228] width 660 height 21
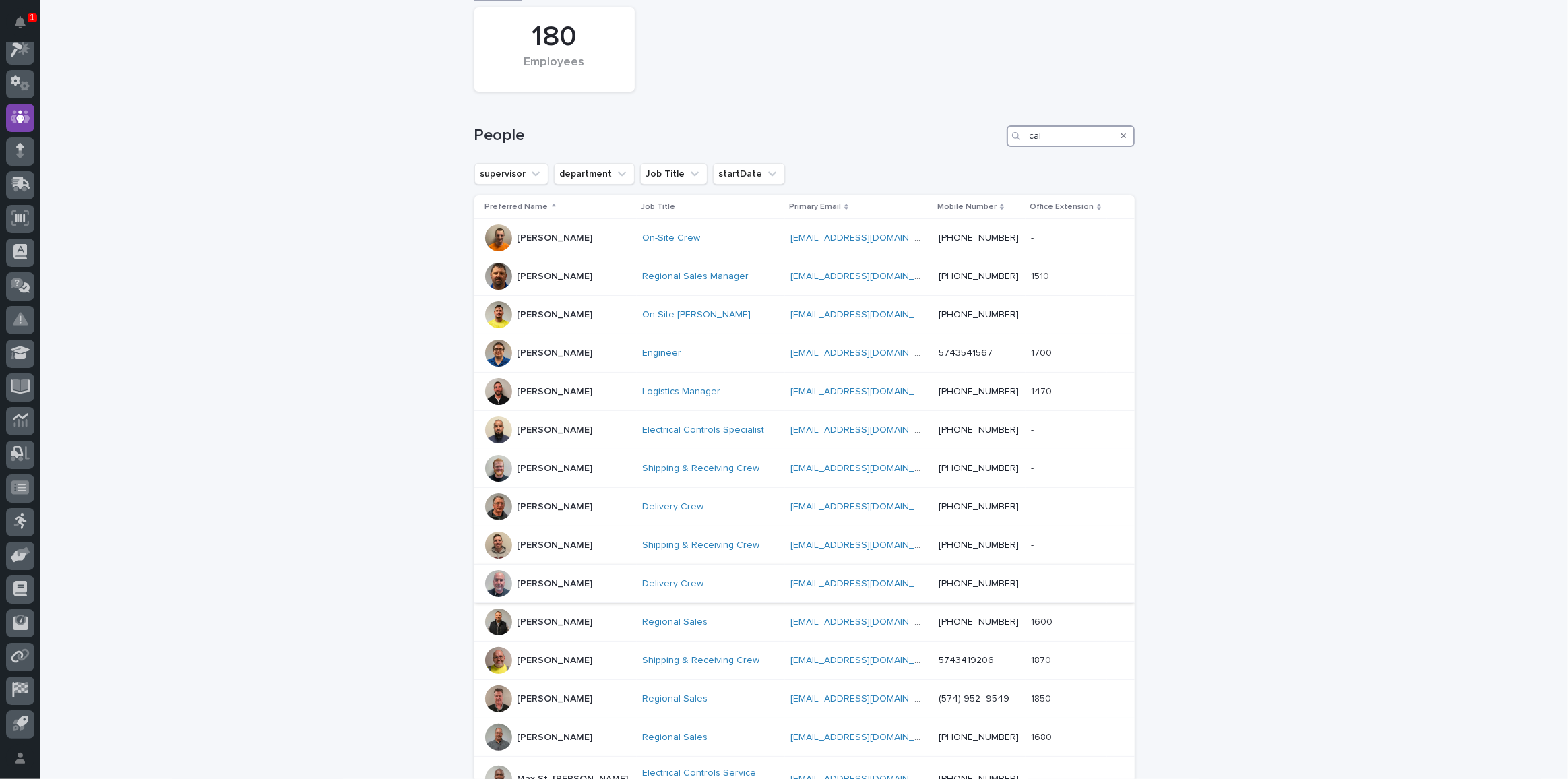
scroll to position [86, 0]
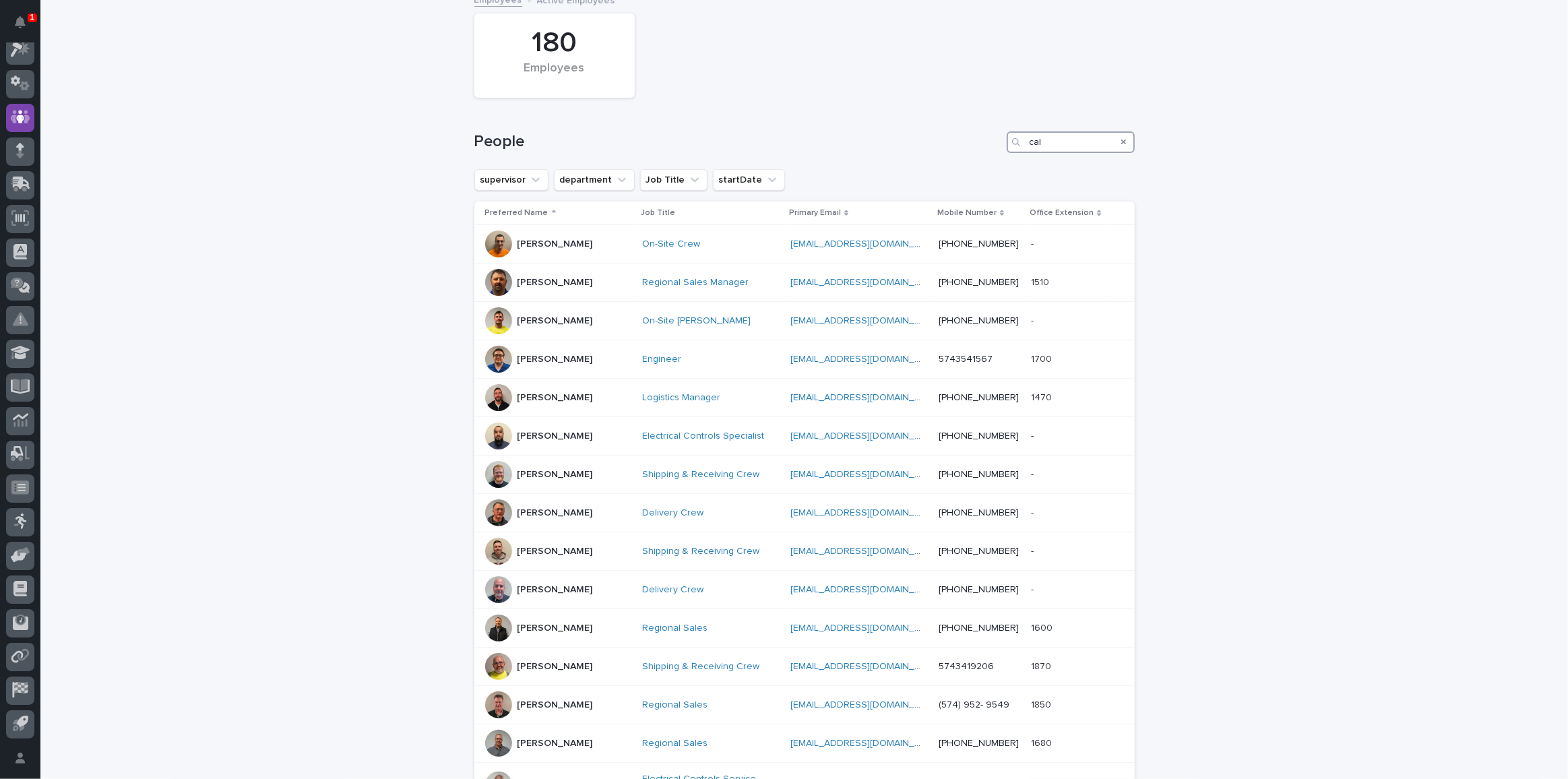
type input "cal"
